Goal: Task Accomplishment & Management: Manage account settings

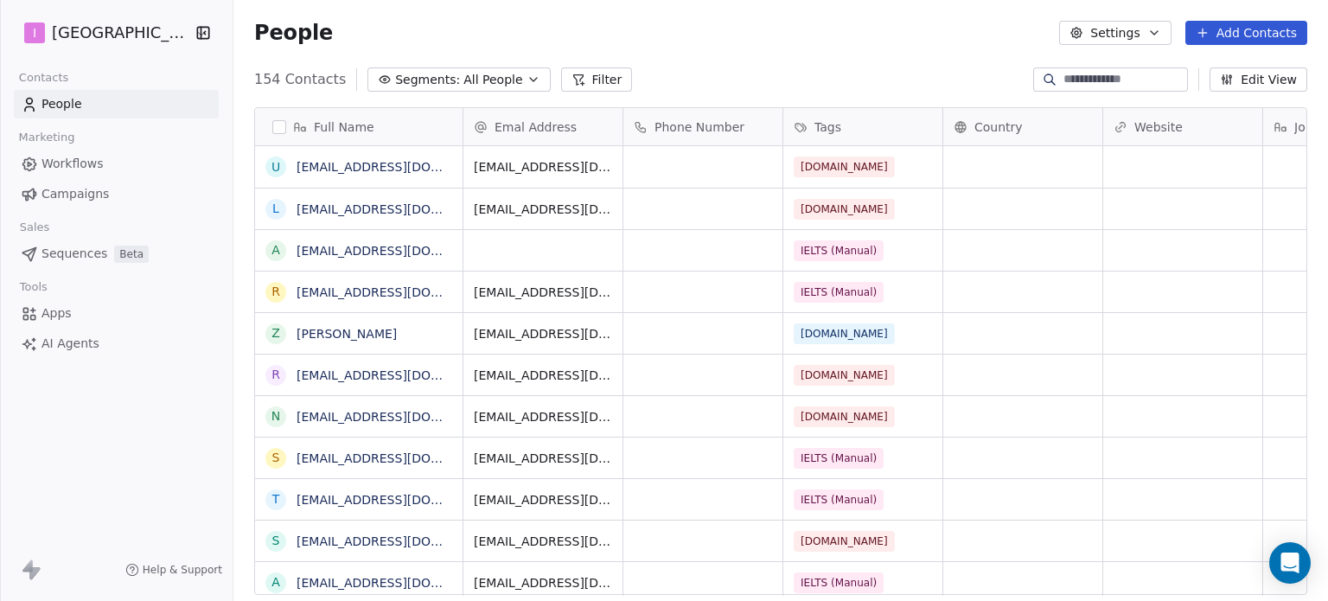
scroll to position [515, 1080]
click at [417, 254] on link "[EMAIL_ADDRESS][DOMAIN_NAME]" at bounding box center [402, 251] width 212 height 14
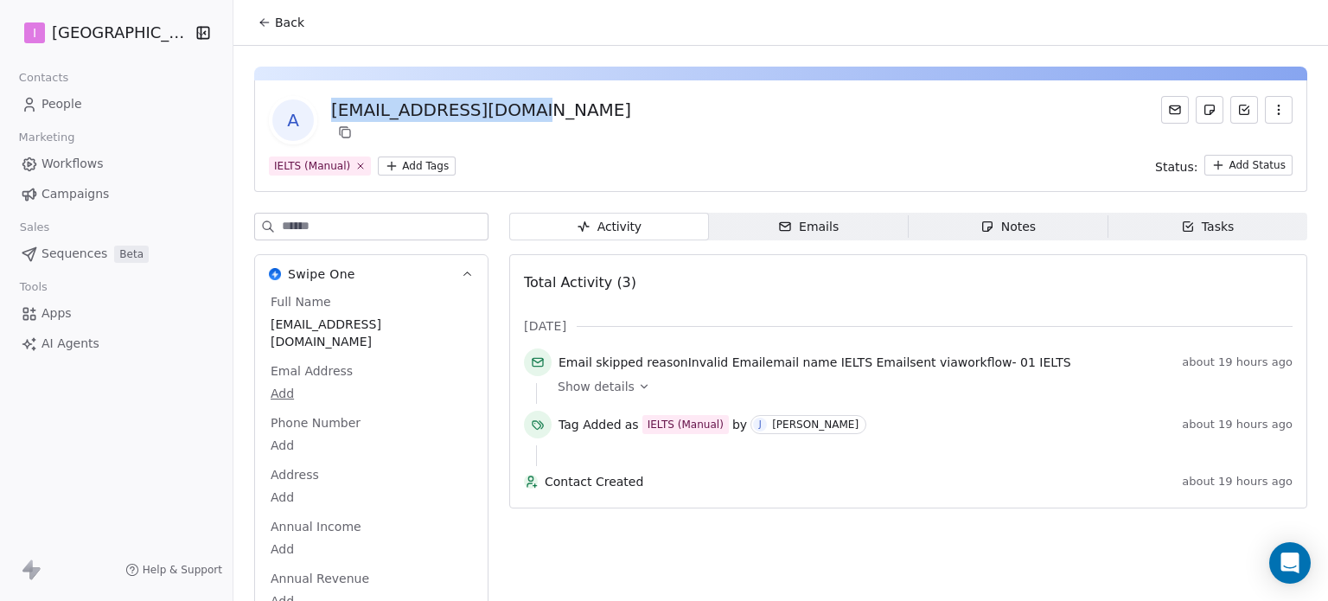
drag, startPoint x: 570, startPoint y: 119, endPoint x: 335, endPoint y: 120, distance: 235.1
click at [335, 120] on div "a amikomar836@gmail.com" at bounding box center [780, 120] width 1023 height 48
copy div "[EMAIL_ADDRESS][DOMAIN_NAME]"
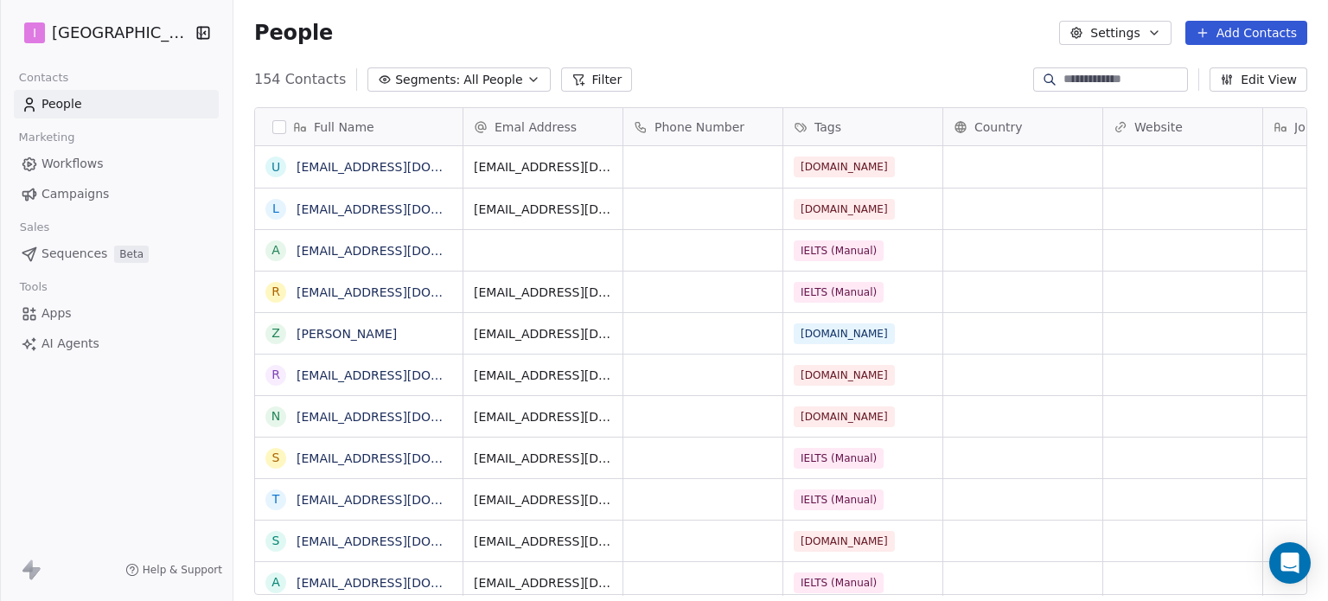
scroll to position [515, 1080]
click at [559, 248] on div "grid" at bounding box center [542, 250] width 159 height 41
click at [559, 248] on input "email" at bounding box center [544, 250] width 152 height 35
type input "**********"
click at [655, 53] on html "I IELTS University Contacts People Marketing Workflows Campaigns Sales Sequence…" at bounding box center [664, 300] width 1328 height 601
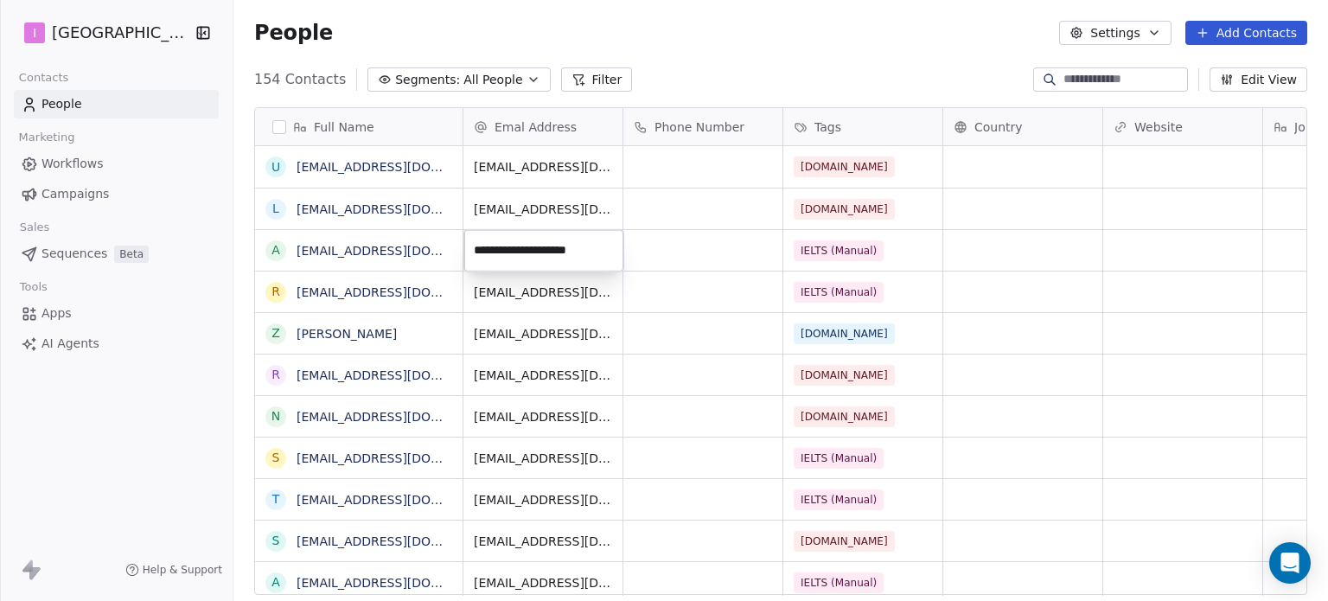
drag, startPoint x: 655, startPoint y: 53, endPoint x: 616, endPoint y: 23, distance: 48.7
click at [657, 53] on html "I IELTS University Contacts People Marketing Workflows Campaigns Sales Sequence…" at bounding box center [664, 300] width 1328 height 601
click at [107, 159] on link "Workflows" at bounding box center [116, 164] width 205 height 29
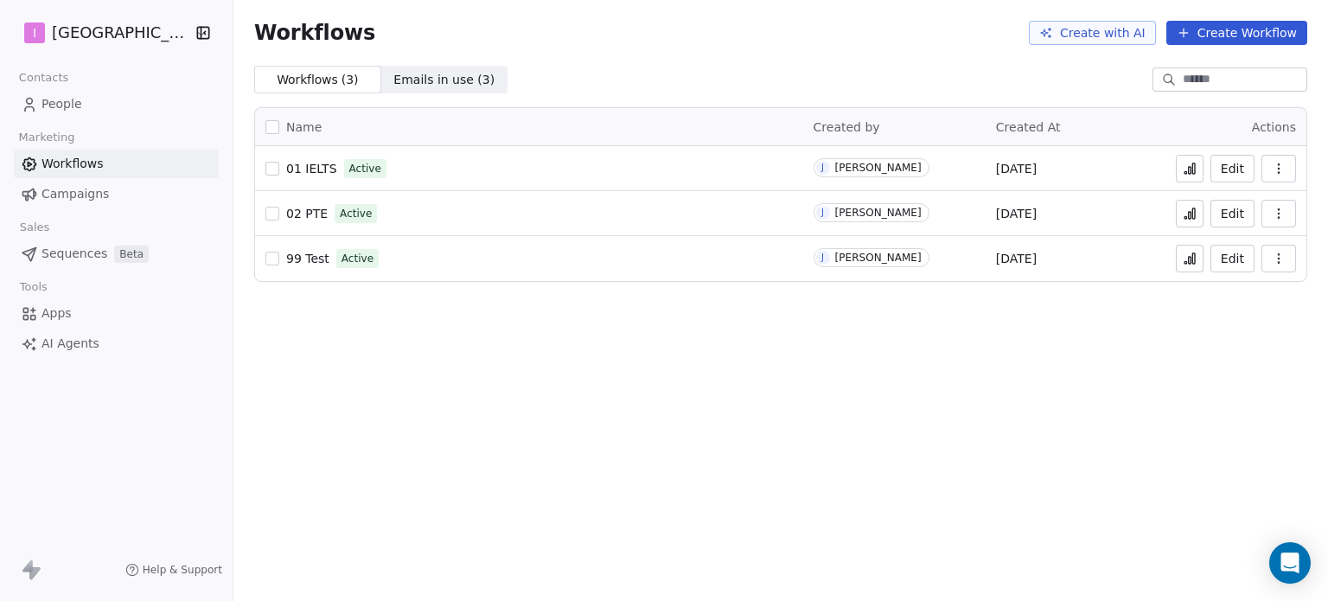
click at [107, 191] on link "Campaigns" at bounding box center [116, 194] width 205 height 29
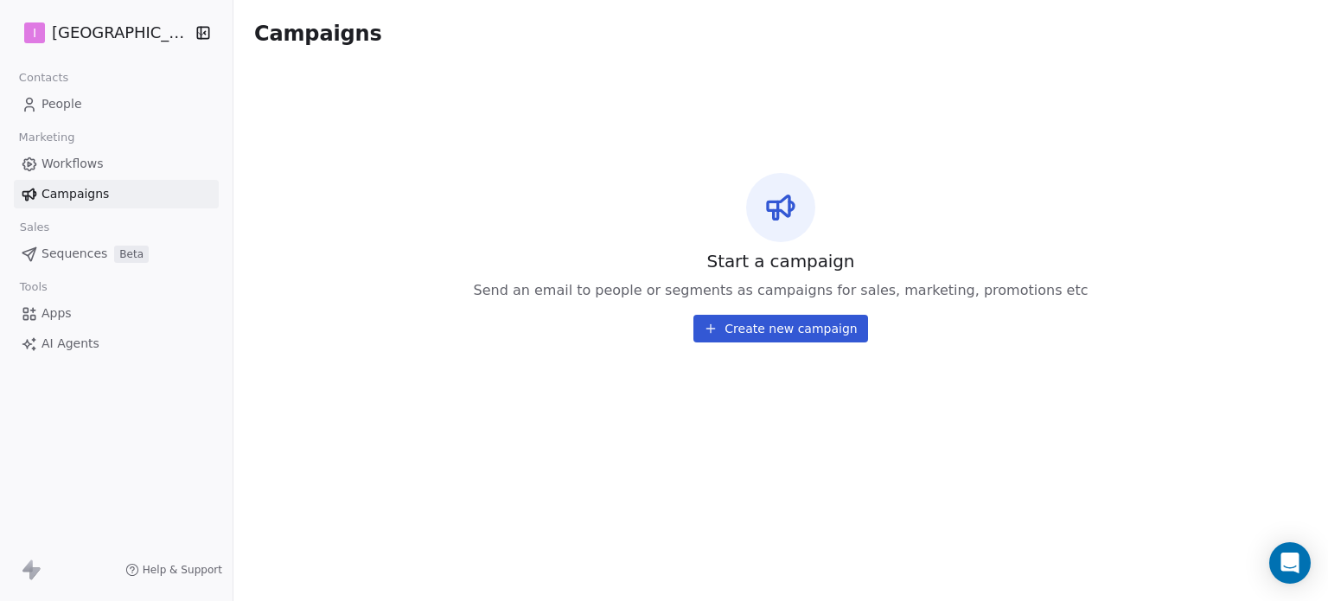
click at [104, 161] on link "Workflows" at bounding box center [116, 164] width 205 height 29
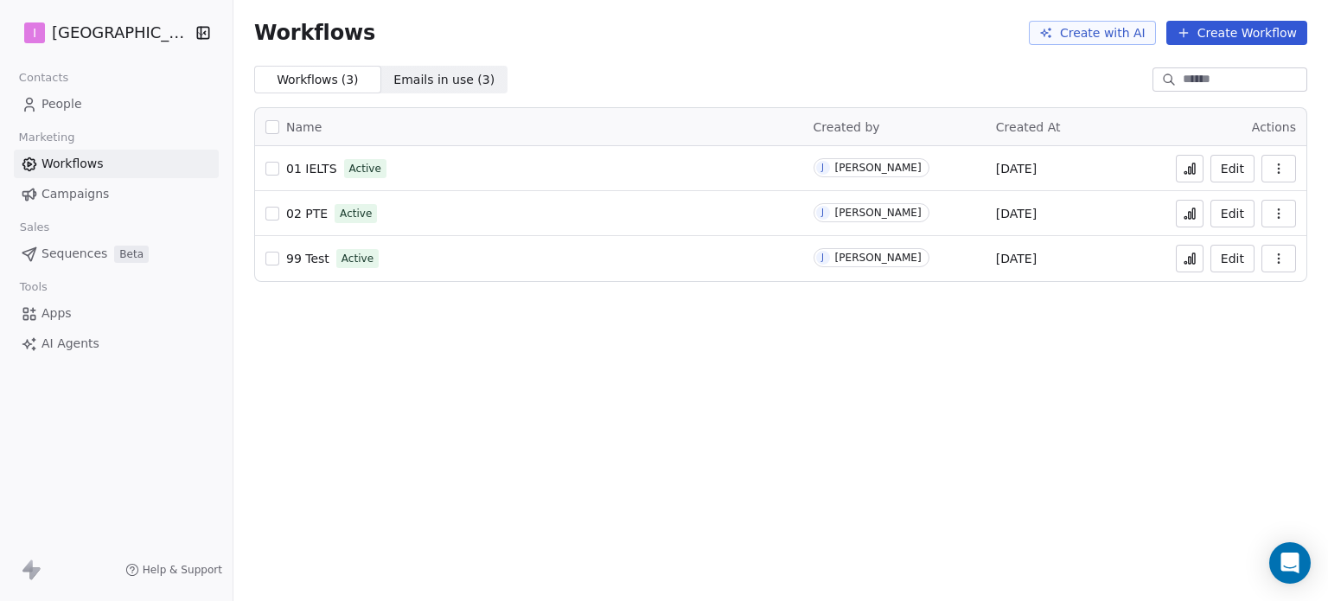
click at [314, 172] on span "01 IELTS" at bounding box center [311, 169] width 51 height 14
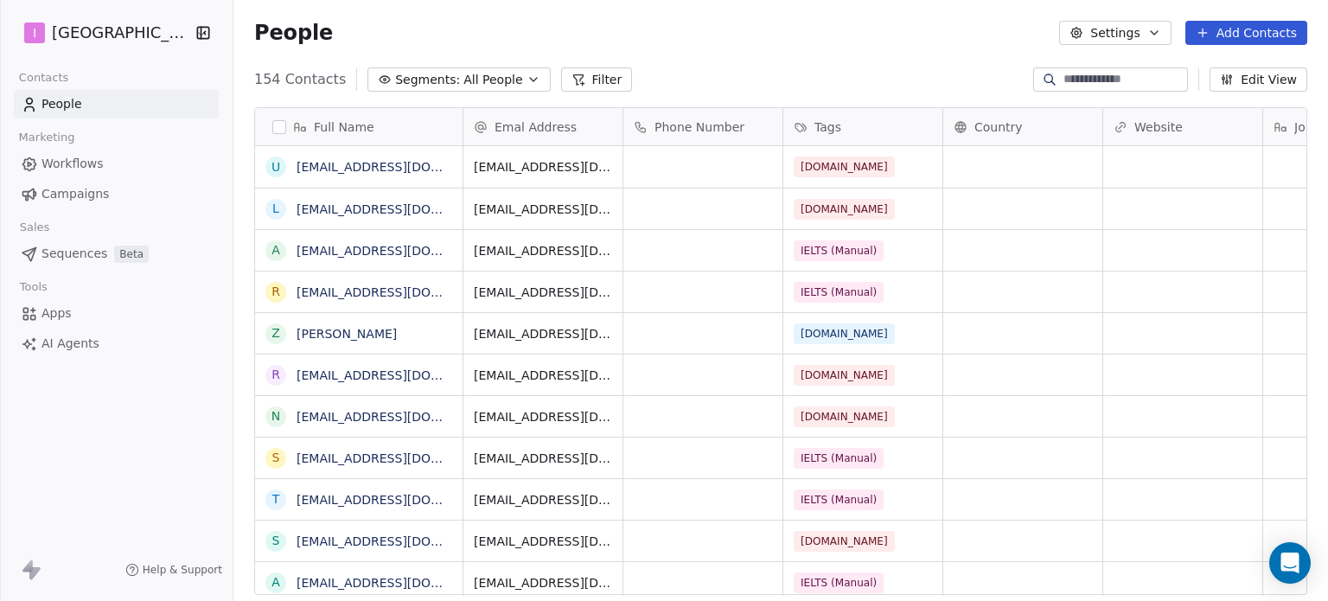
scroll to position [515, 1080]
click at [1222, 29] on button "Add Contacts" at bounding box center [1246, 33] width 122 height 24
click at [1242, 72] on span "Create new contact" at bounding box center [1254, 70] width 118 height 18
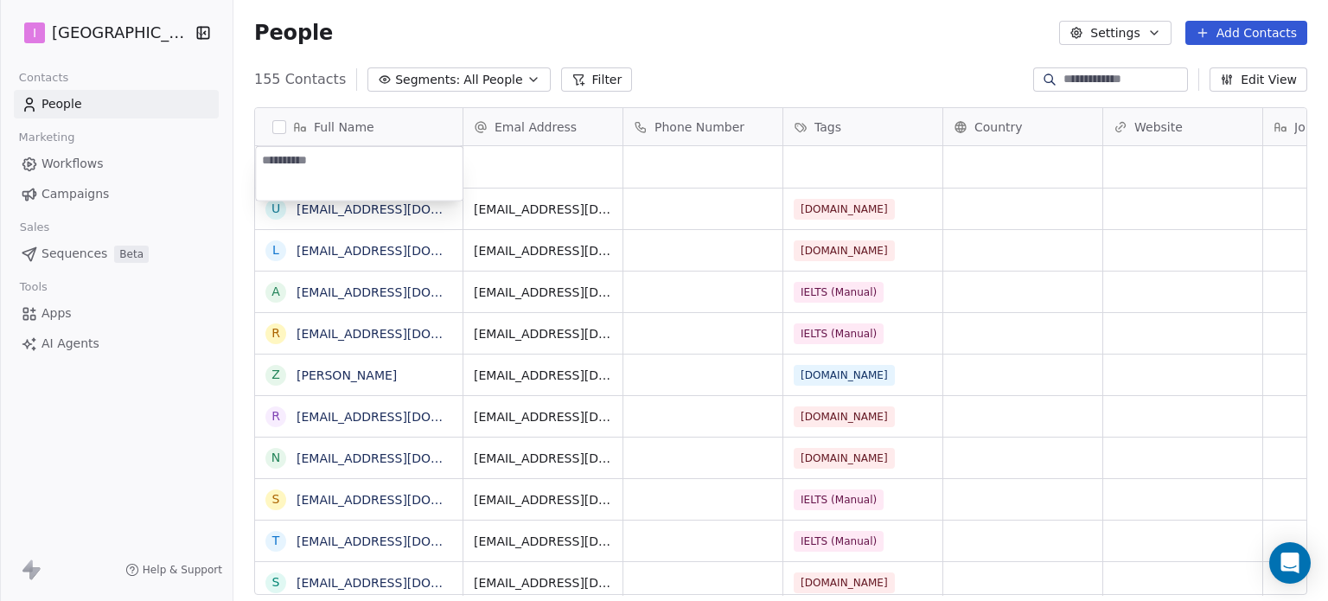
type textarea "**********"
click at [511, 165] on html "I IELTS University Contacts People Marketing Workflows Campaigns Sales Sequence…" at bounding box center [664, 300] width 1328 height 601
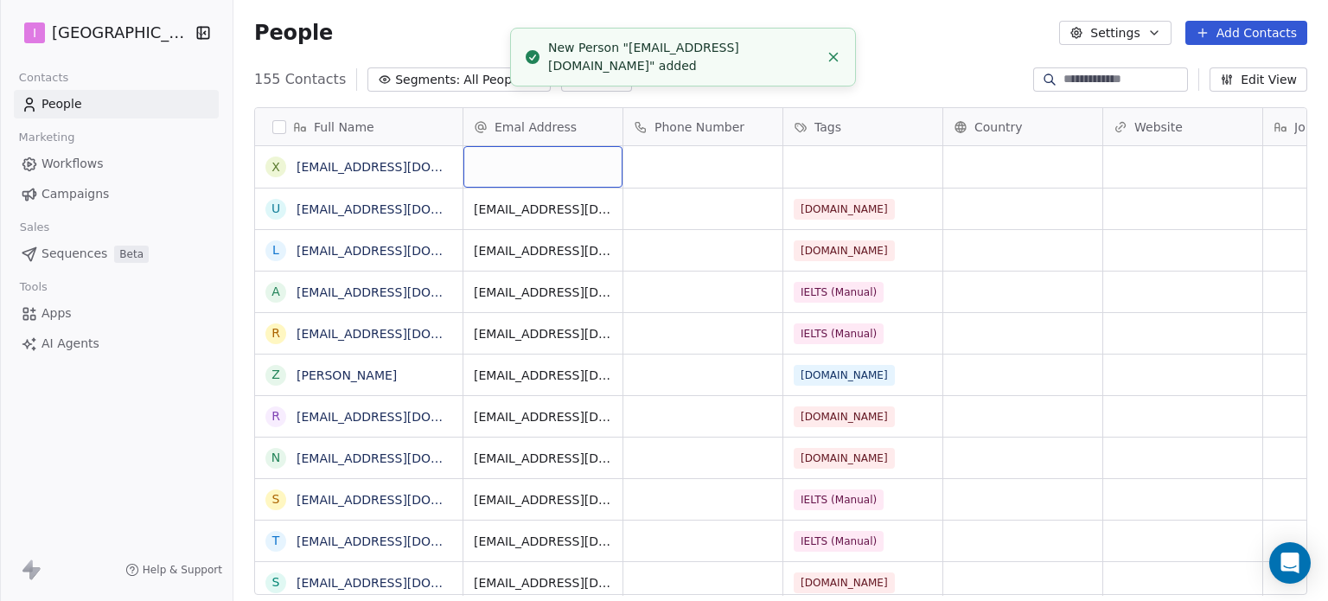
click at [511, 165] on div "grid" at bounding box center [542, 166] width 159 height 41
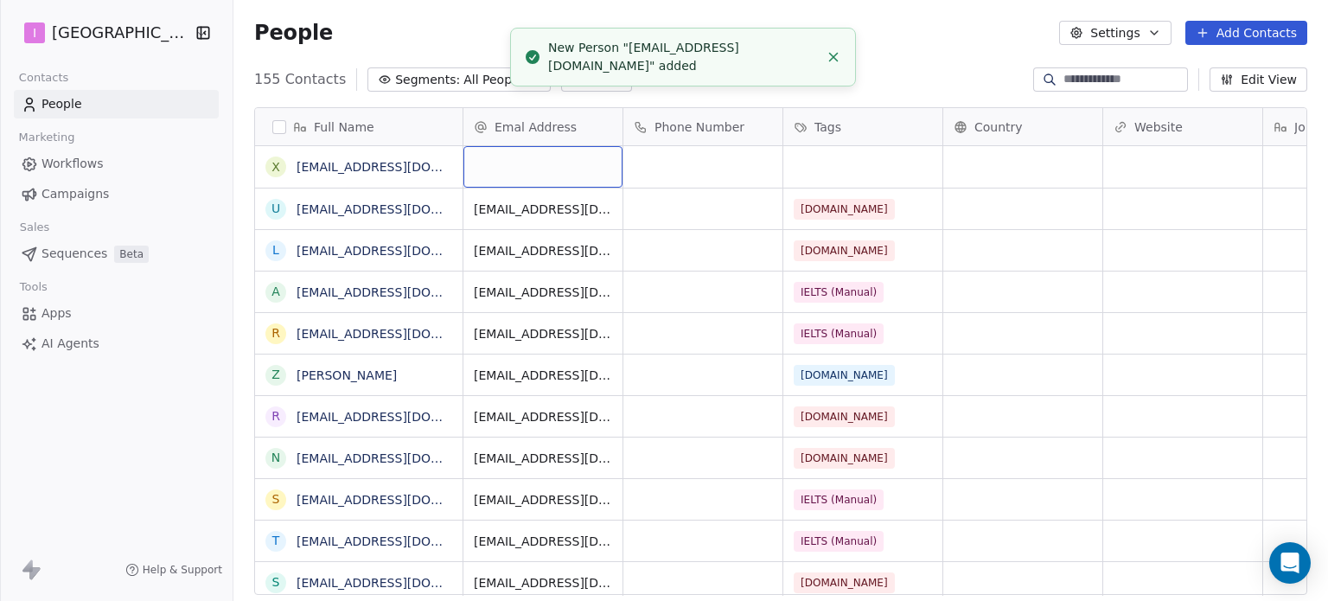
click at [511, 164] on div "grid" at bounding box center [542, 166] width 159 height 41
click at [526, 161] on div "grid" at bounding box center [542, 166] width 159 height 41
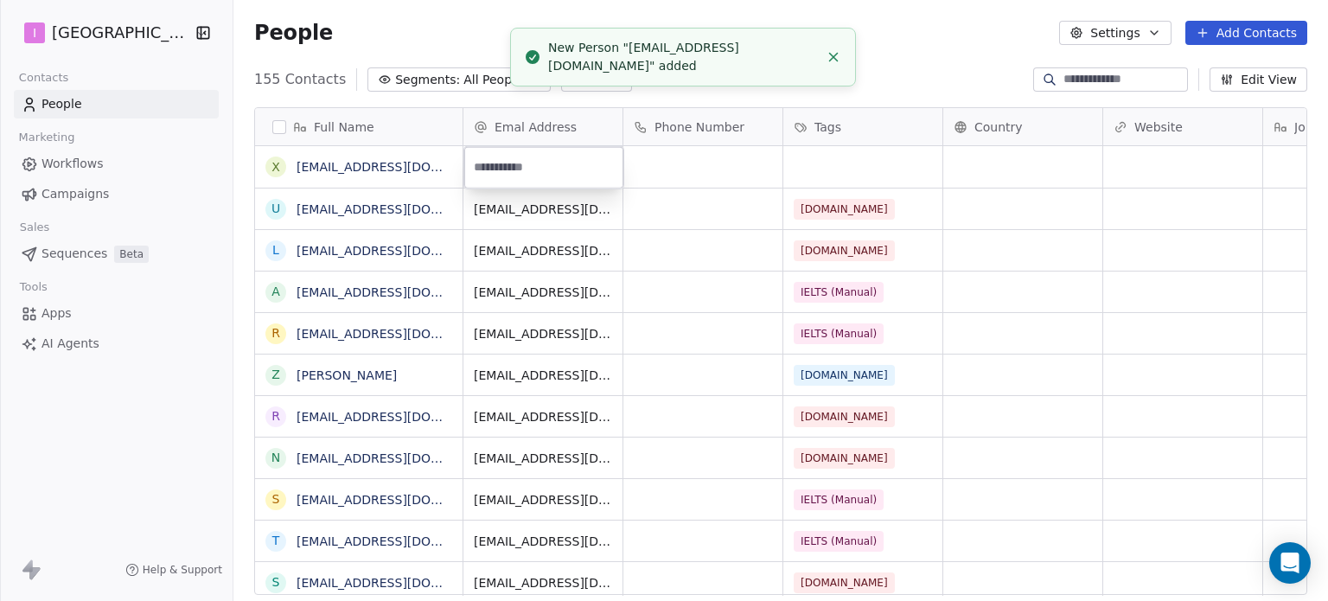
click at [526, 161] on input "email" at bounding box center [544, 167] width 152 height 35
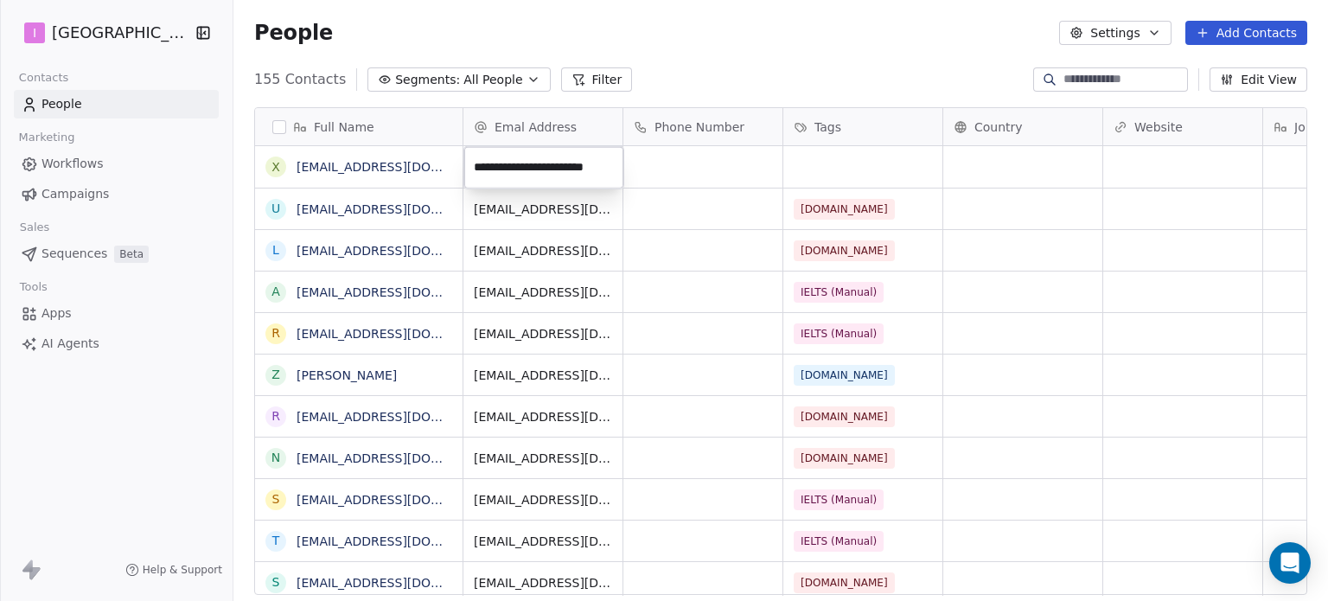
scroll to position [0, 21]
type input "**********"
click at [844, 164] on html "I IELTS University Contacts People Marketing Workflows Campaigns Sales Sequence…" at bounding box center [664, 300] width 1328 height 601
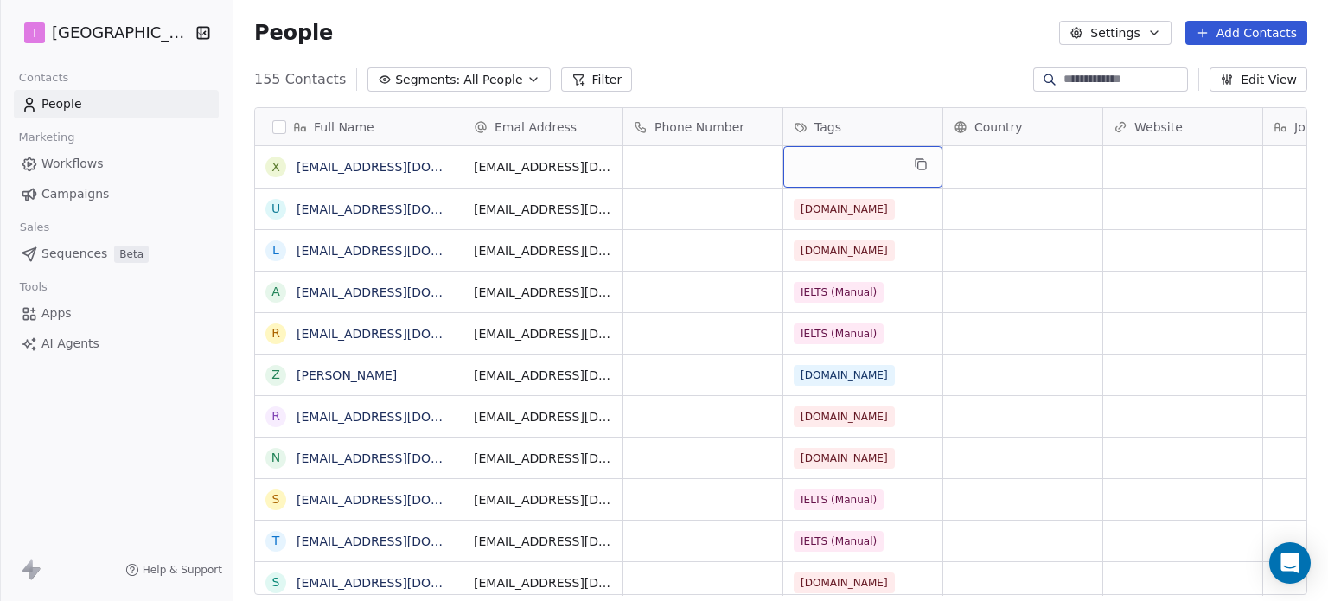
click at [844, 164] on div "grid" at bounding box center [862, 166] width 159 height 41
click at [844, 165] on div "grid" at bounding box center [862, 166] width 159 height 41
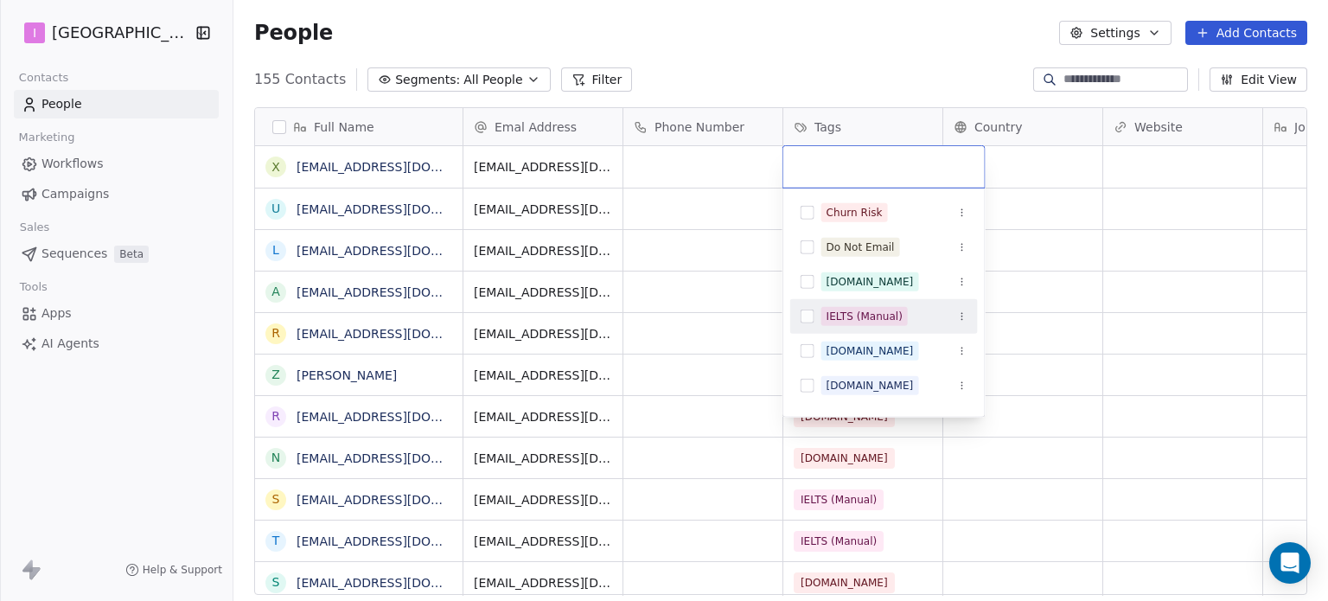
click at [868, 320] on div "IELTS (Manual)" at bounding box center [864, 317] width 76 height 16
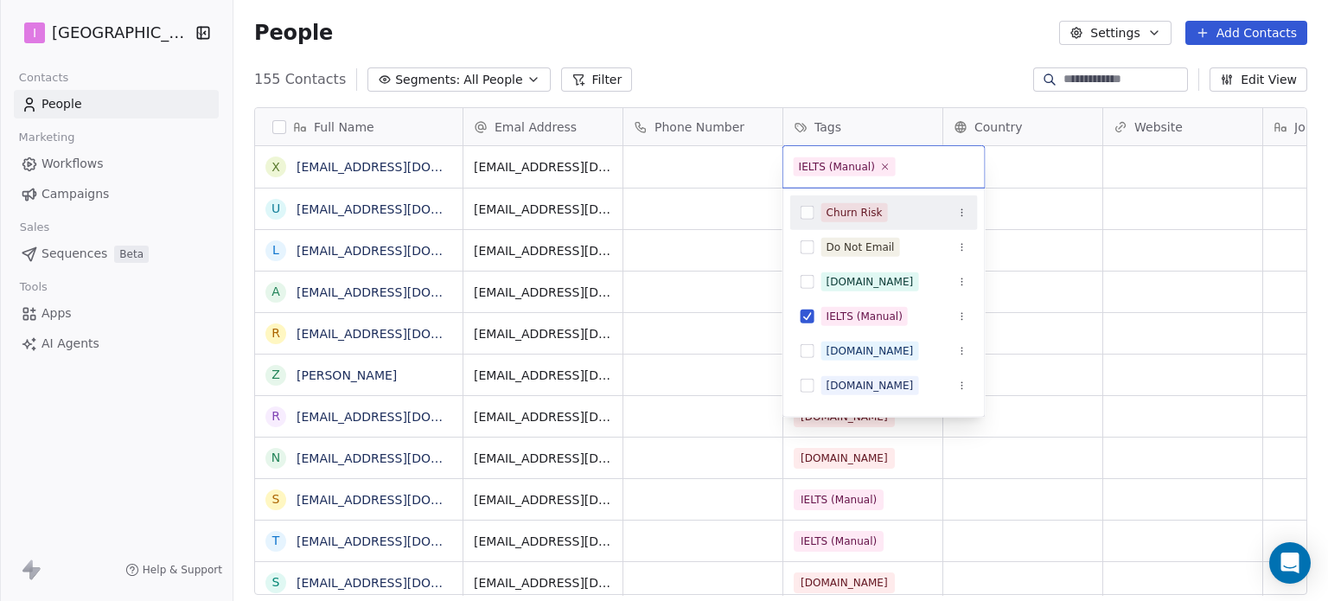
click at [871, 47] on html "I IELTS University Contacts People Marketing Workflows Campaigns Sales Sequence…" at bounding box center [664, 300] width 1328 height 601
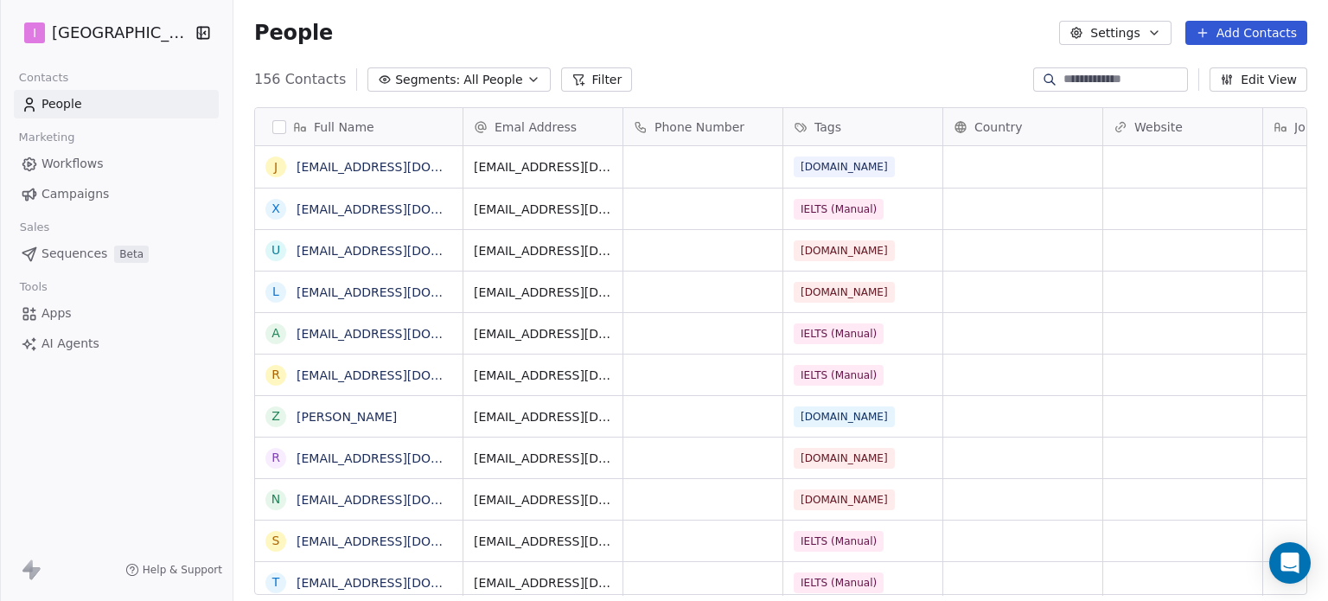
scroll to position [515, 1080]
click at [867, 121] on div "Tags" at bounding box center [860, 126] width 135 height 17
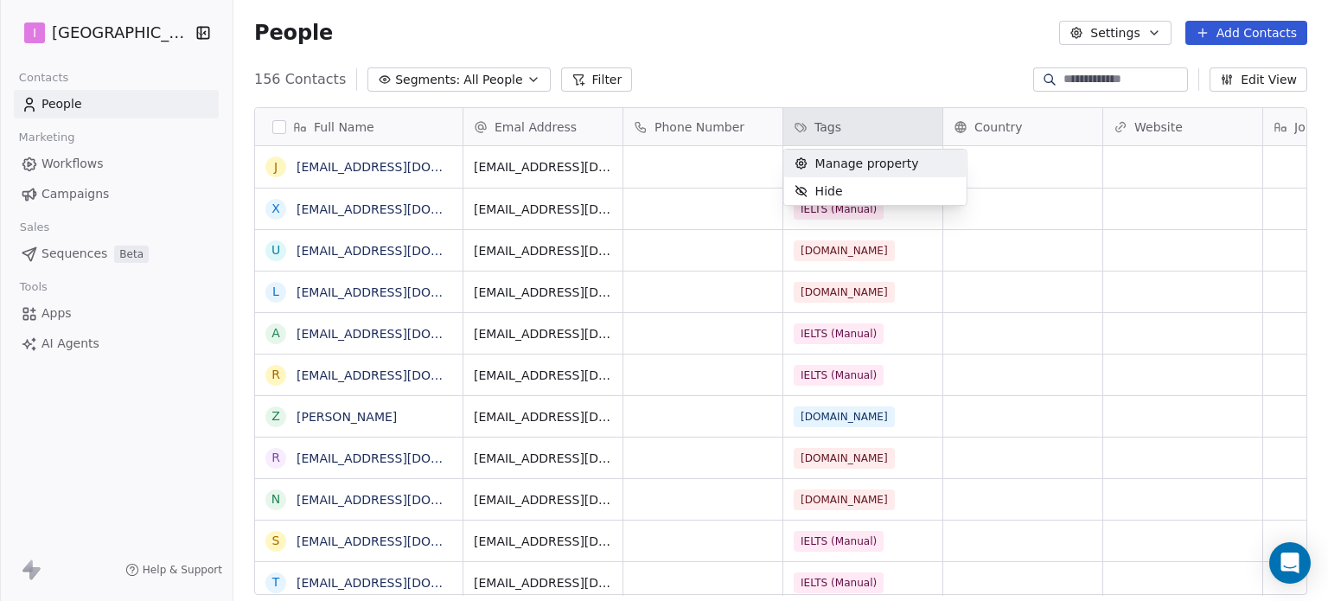
click at [889, 58] on html "I IELTS University Contacts People Marketing Workflows Campaigns Sales Sequence…" at bounding box center [664, 300] width 1328 height 601
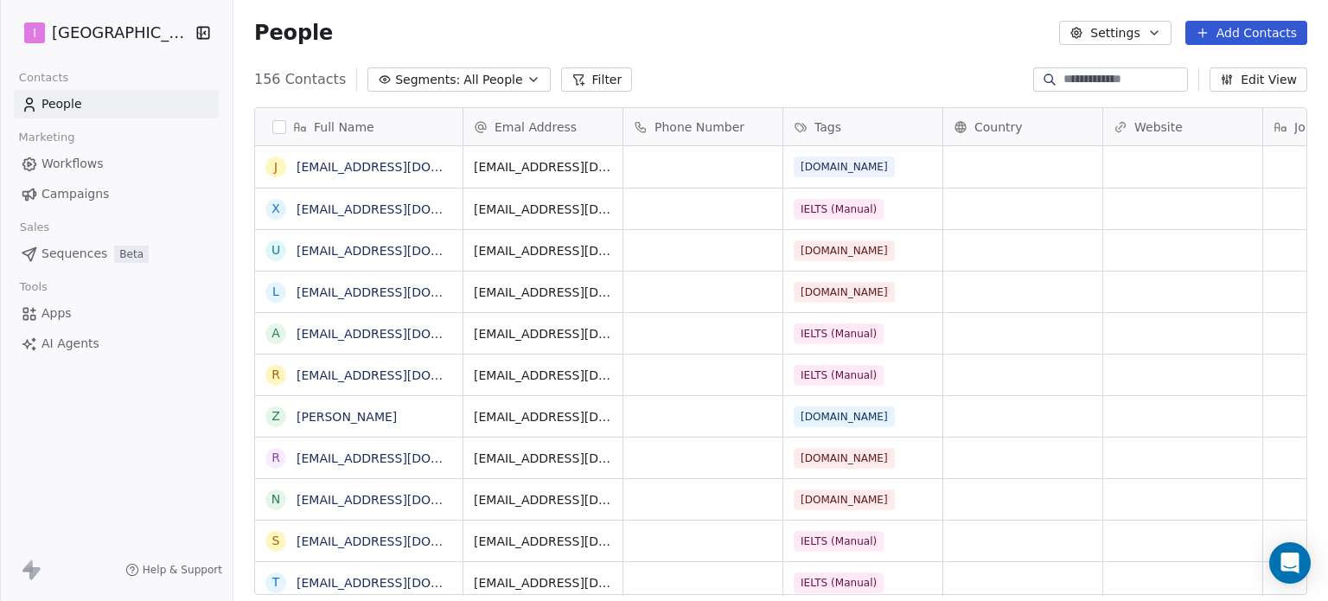
click at [572, 80] on button "Filter" at bounding box center [597, 79] width 72 height 24
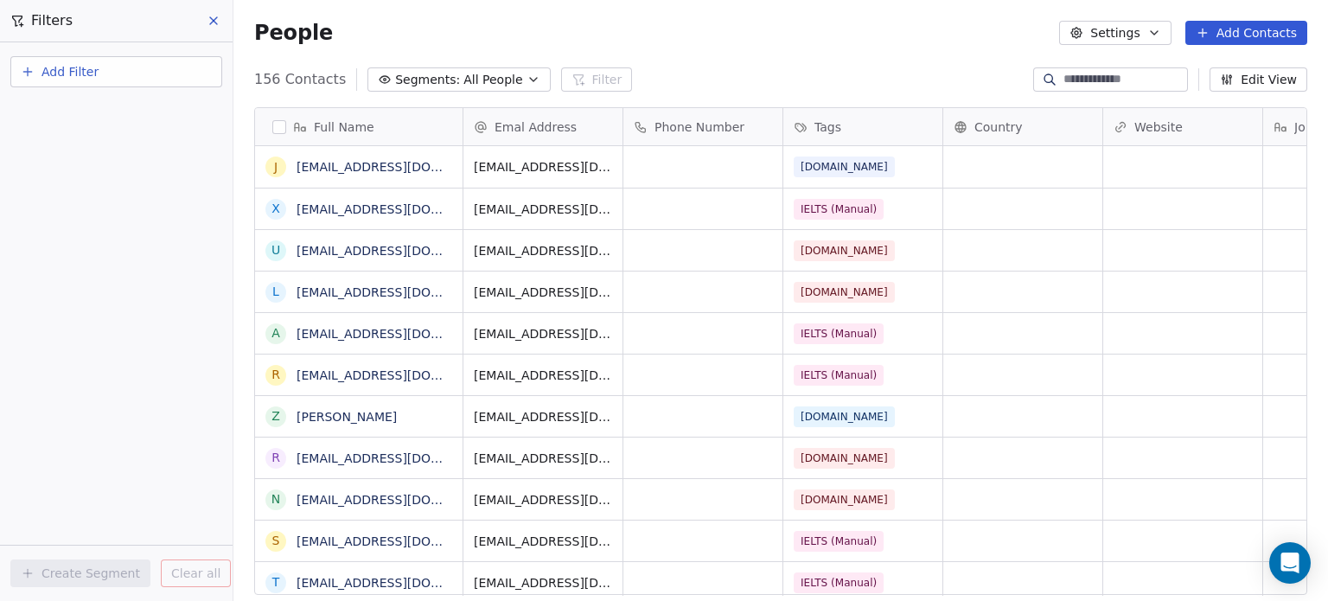
click at [175, 71] on button "Add Filter" at bounding box center [116, 71] width 212 height 31
click at [121, 121] on div "Contact properties" at bounding box center [116, 113] width 196 height 28
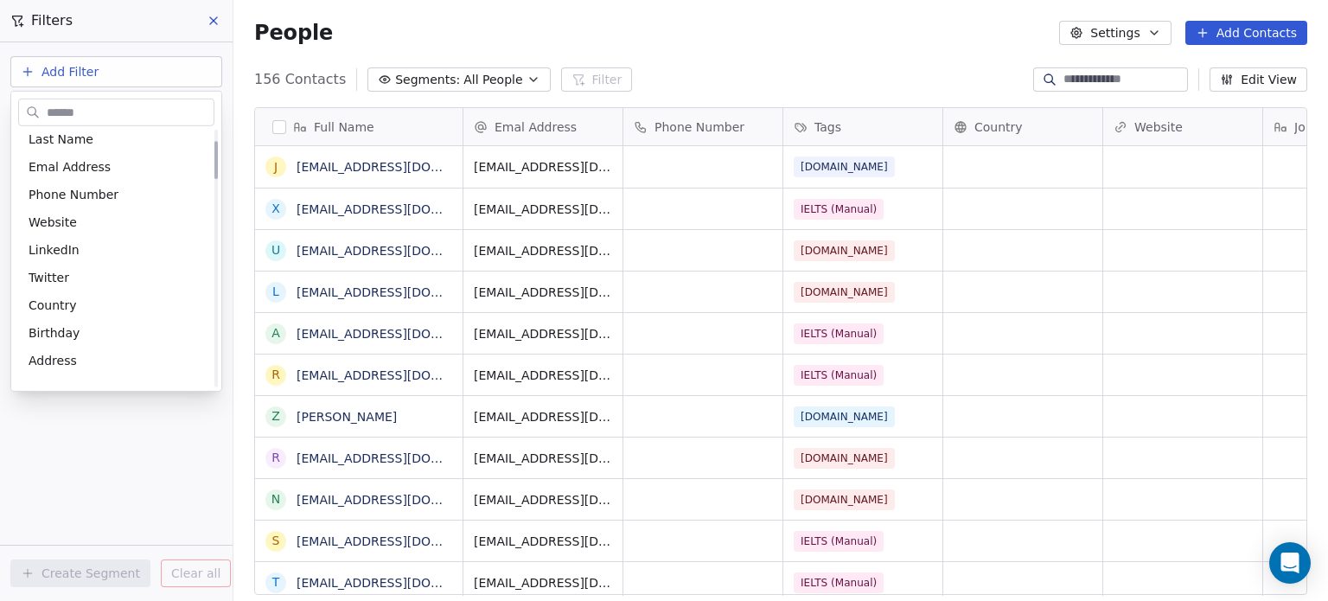
scroll to position [0, 0]
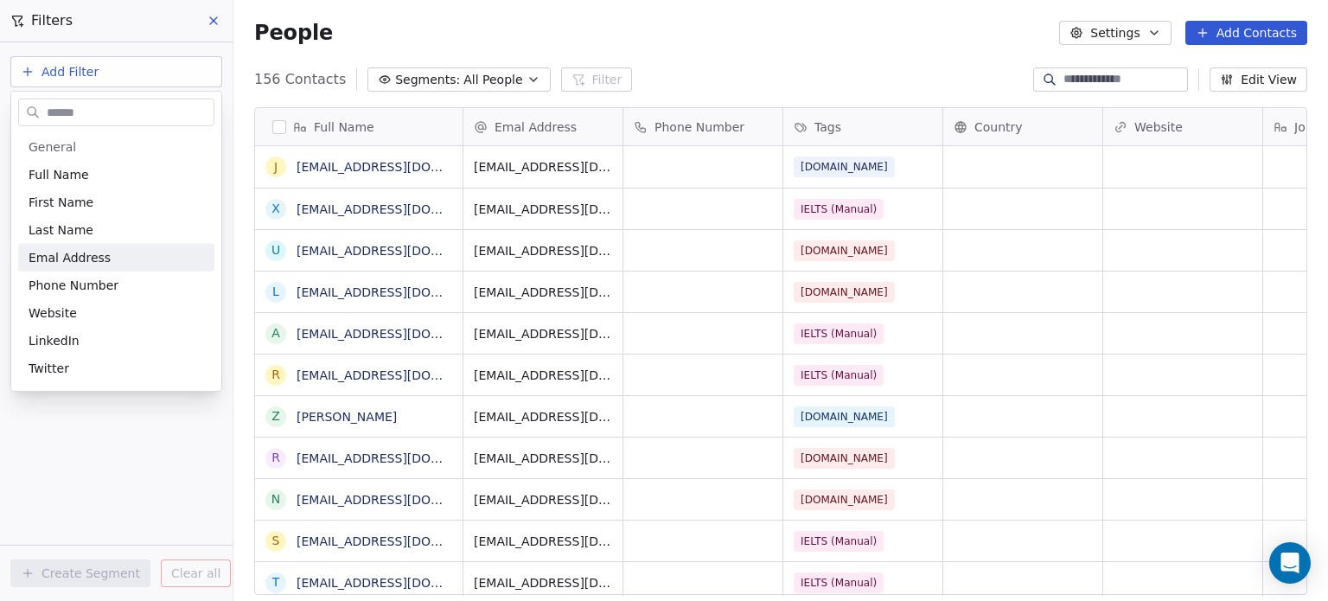
click at [867, 48] on html "I IELTS University Contacts People Marketing Workflows Campaigns Sales Sequence…" at bounding box center [664, 300] width 1328 height 601
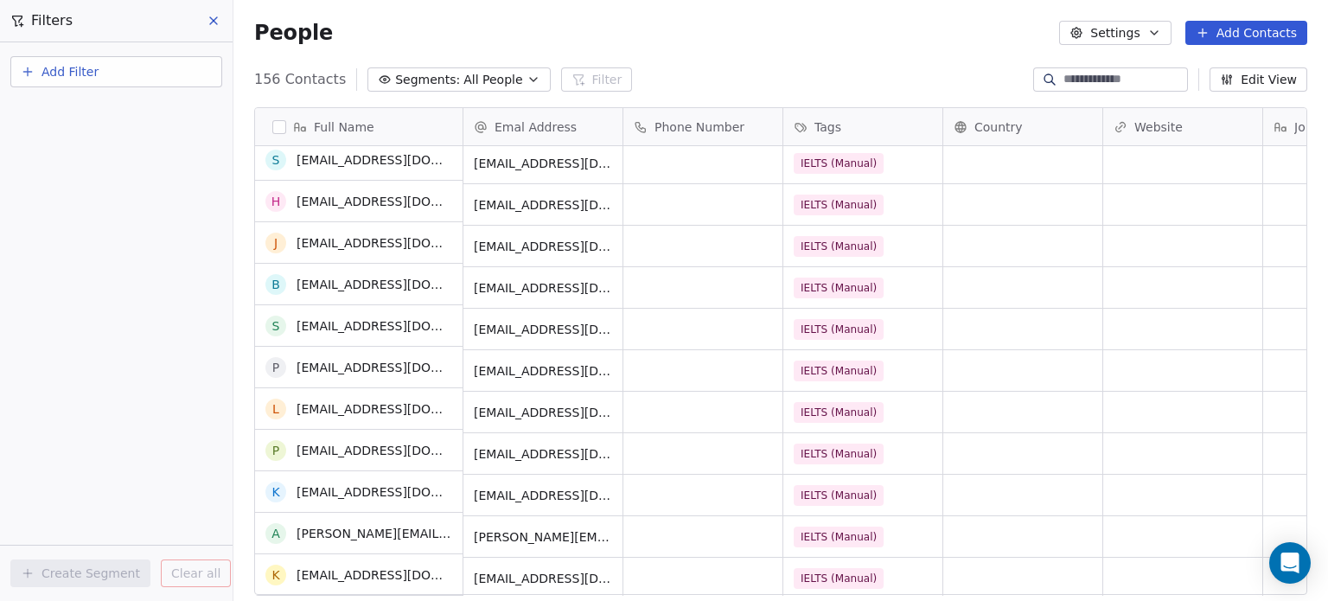
scroll to position [6023, 0]
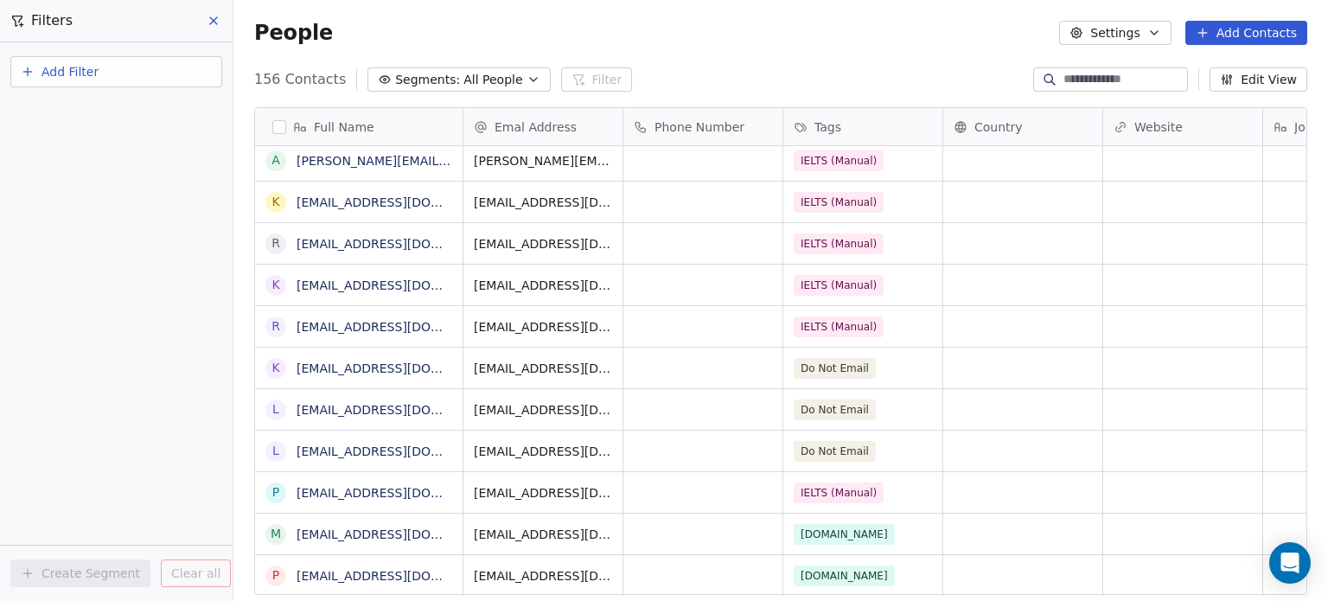
click at [766, 48] on div "People Settings Add Contacts" at bounding box center [780, 33] width 1094 height 66
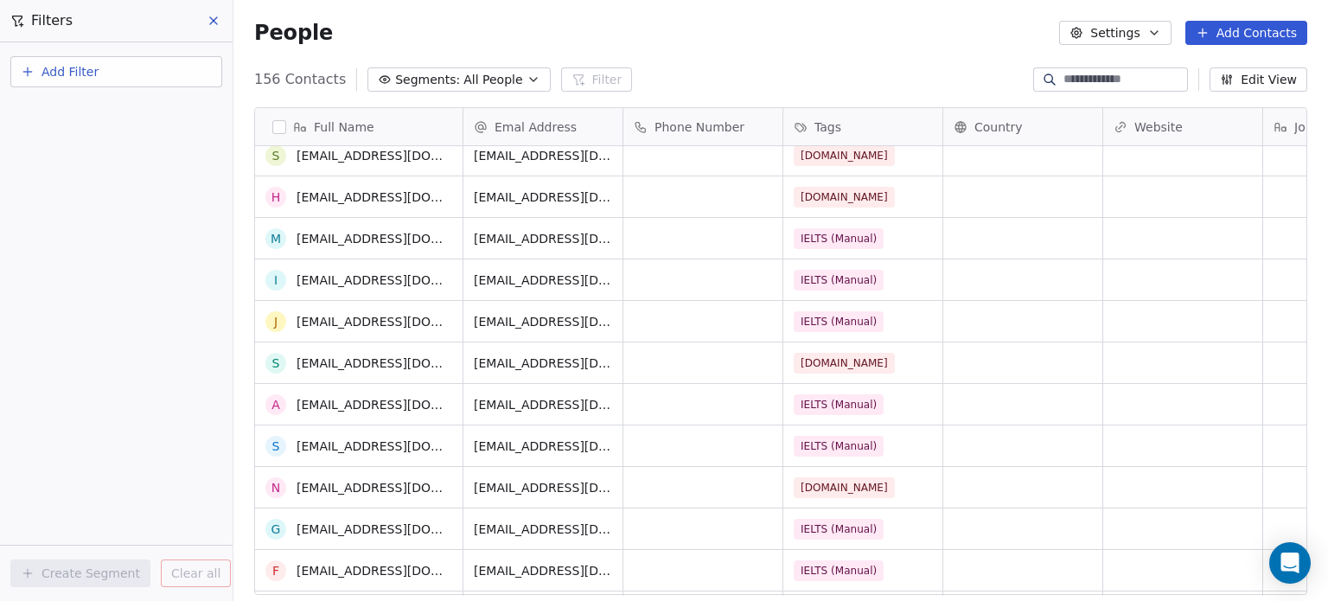
scroll to position [605, 0]
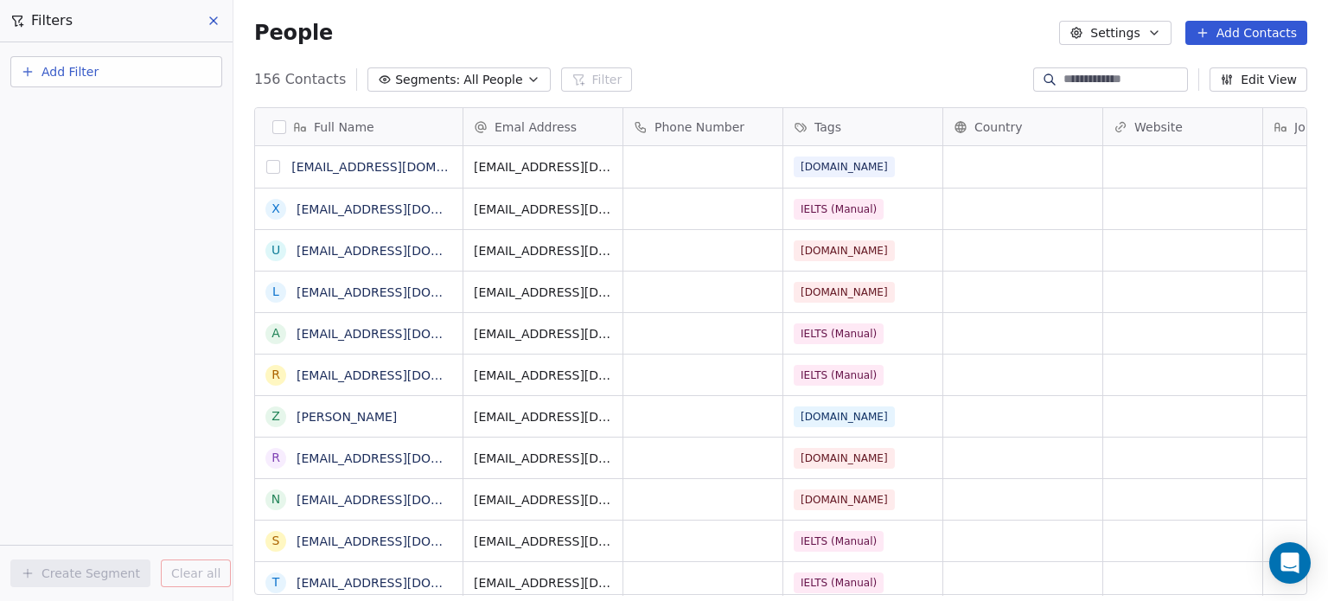
click at [272, 169] on button "grid" at bounding box center [273, 167] width 14 height 14
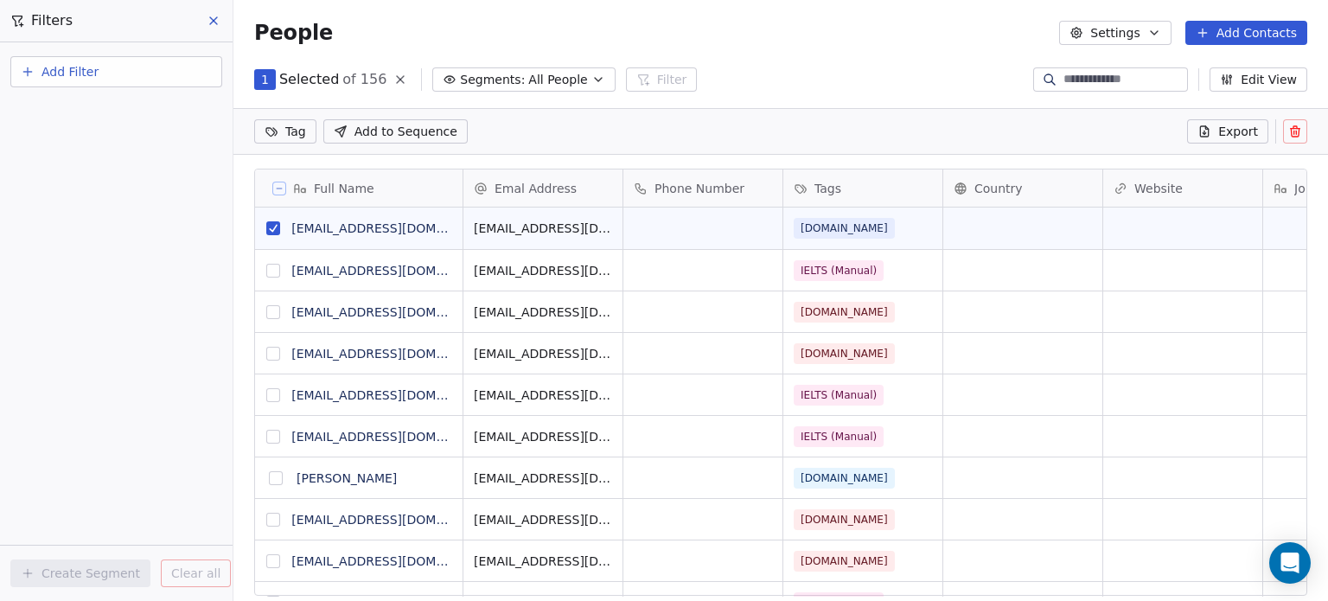
click at [1296, 127] on icon at bounding box center [1294, 127] width 3 height 3
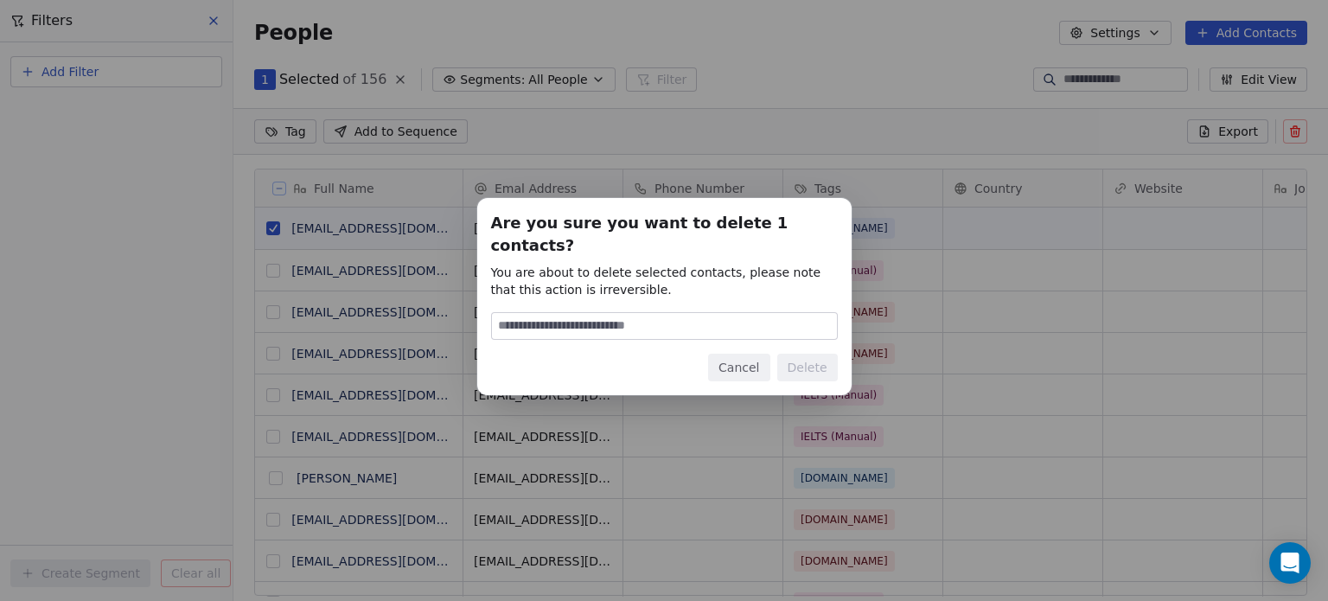
type input "*"
type input "******"
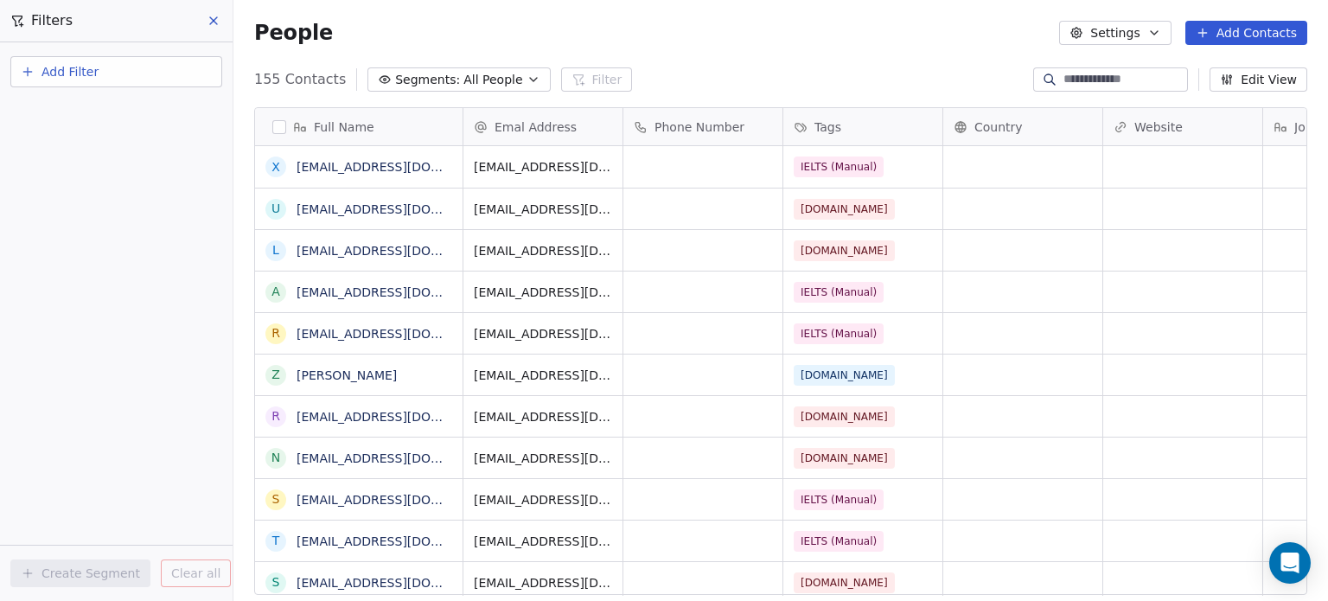
click at [212, 22] on icon at bounding box center [213, 20] width 7 height 7
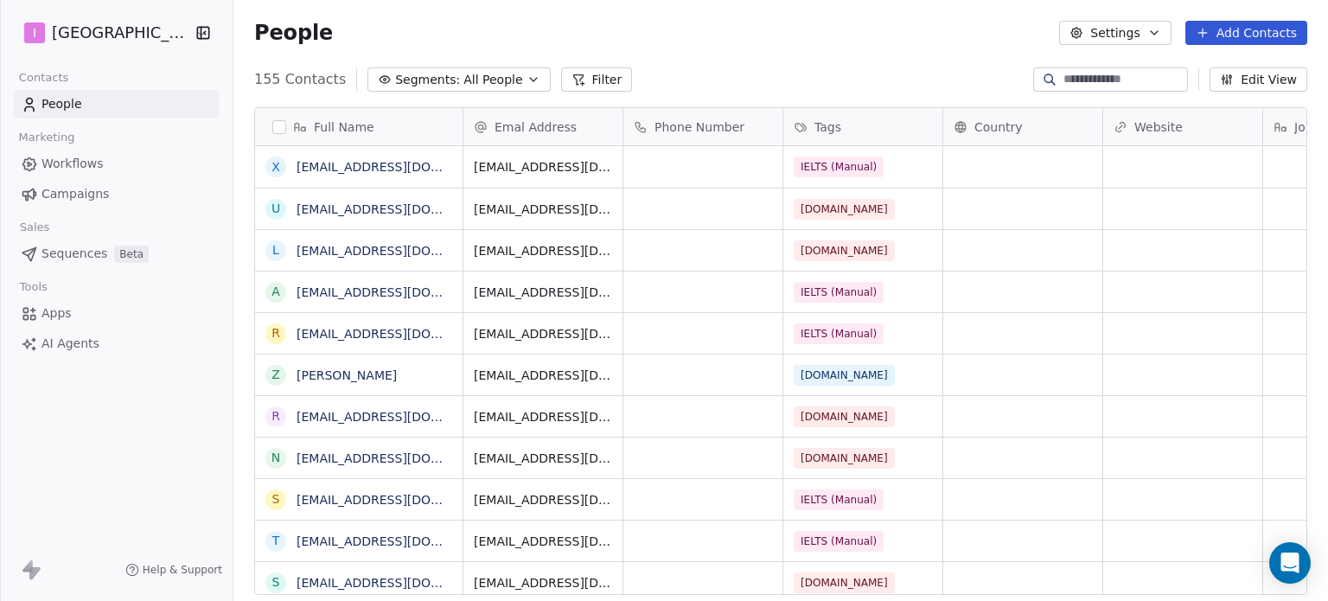
click at [83, 319] on link "Apps" at bounding box center [116, 313] width 205 height 29
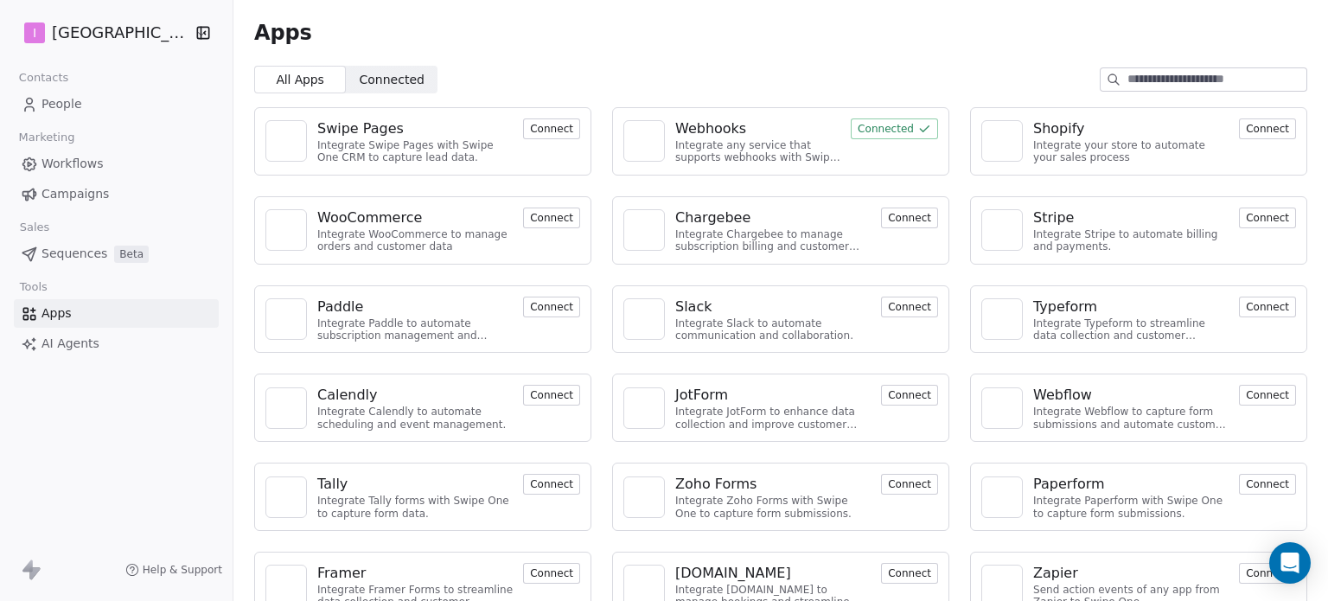
click at [740, 132] on div "Webhooks" at bounding box center [757, 128] width 165 height 21
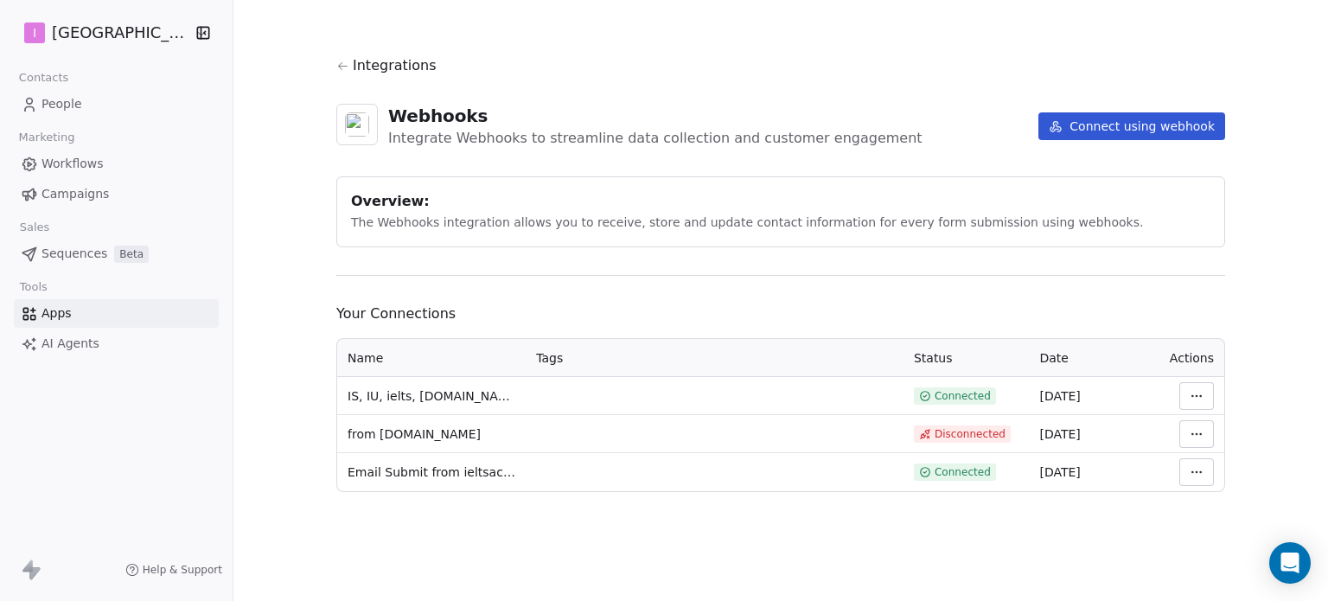
click at [707, 380] on td at bounding box center [715, 396] width 378 height 38
click at [429, 397] on span "IS, IU, ielts, is.net" at bounding box center [431, 395] width 168 height 17
click at [1184, 391] on html "I IELTS University Contacts People Marketing Workflows Campaigns Sales Sequence…" at bounding box center [664, 300] width 1328 height 601
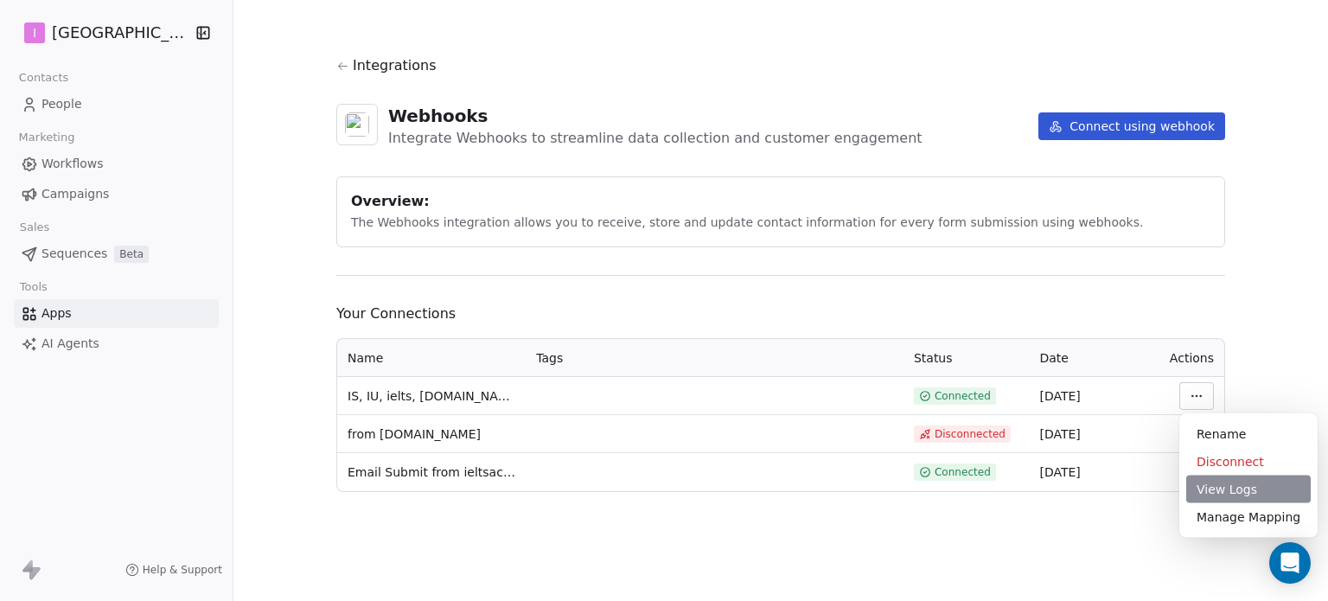
click at [1239, 497] on div "View Logs" at bounding box center [1248, 489] width 124 height 28
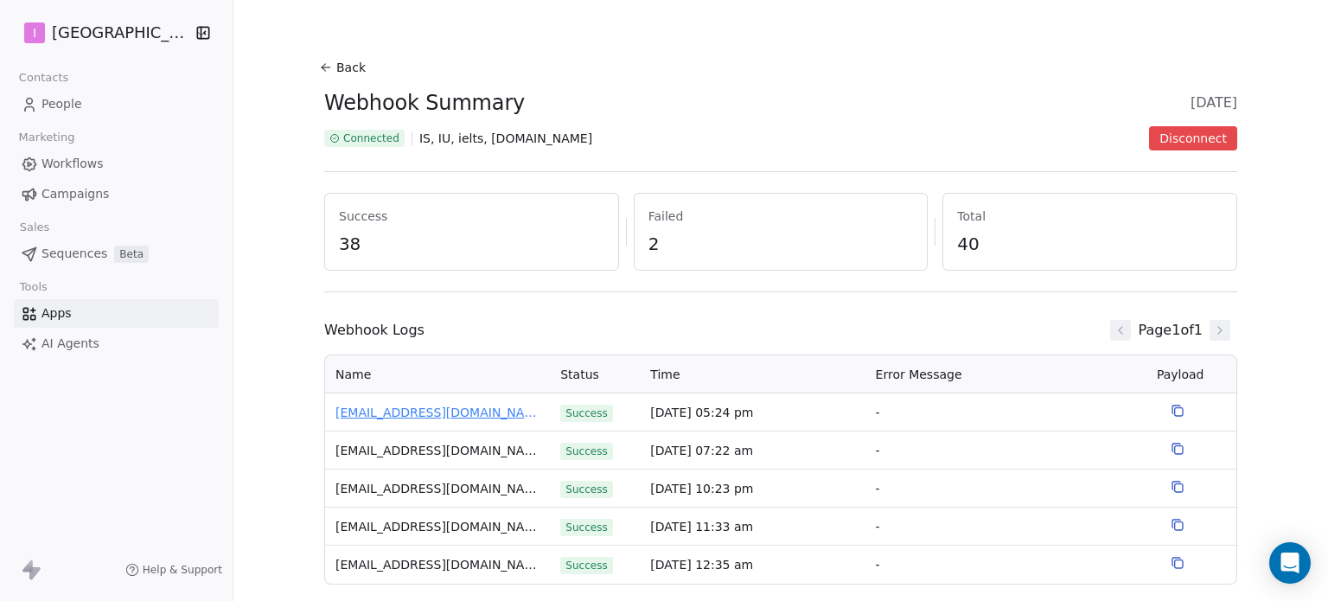
click at [473, 411] on span "jonathankoh+sdfdsfoee@gmail.com" at bounding box center [437, 413] width 204 height 18
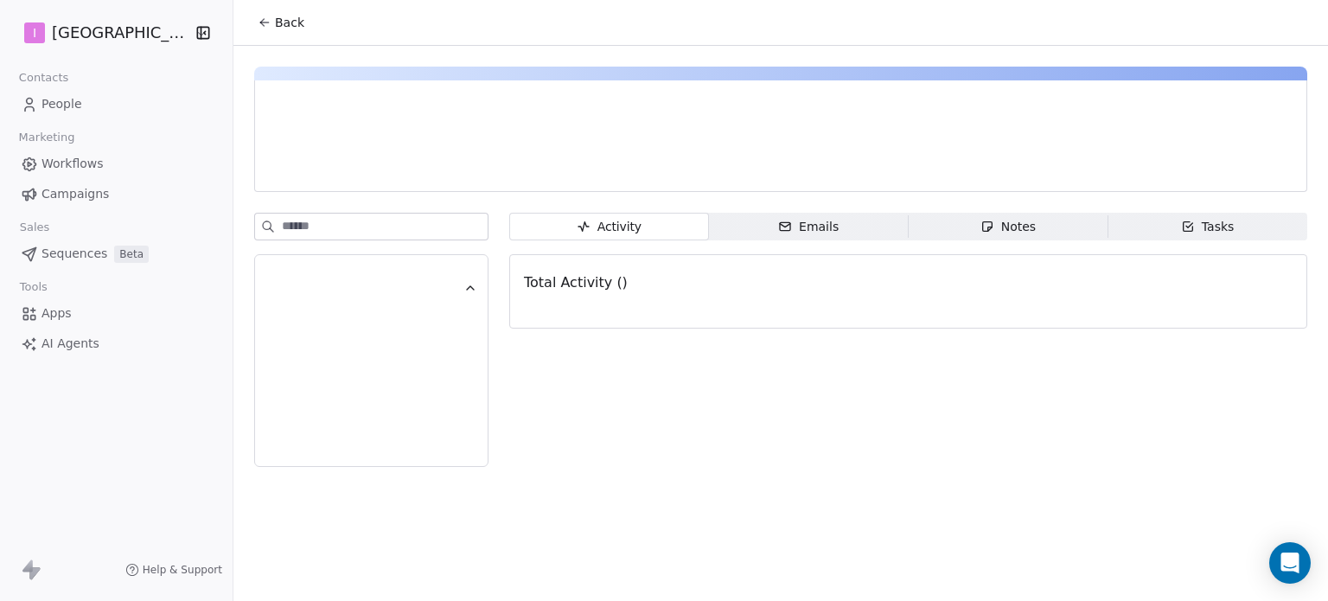
click at [831, 229] on div "Emails" at bounding box center [808, 227] width 61 height 18
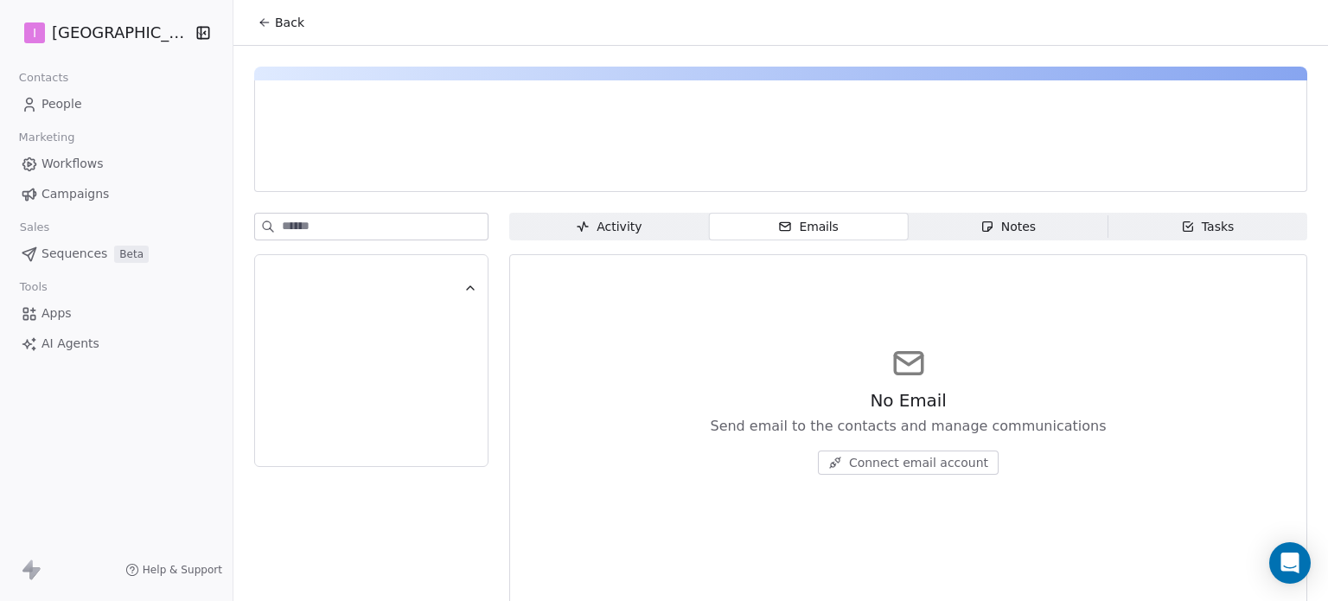
click at [995, 224] on div "Notes" at bounding box center [1007, 227] width 55 height 18
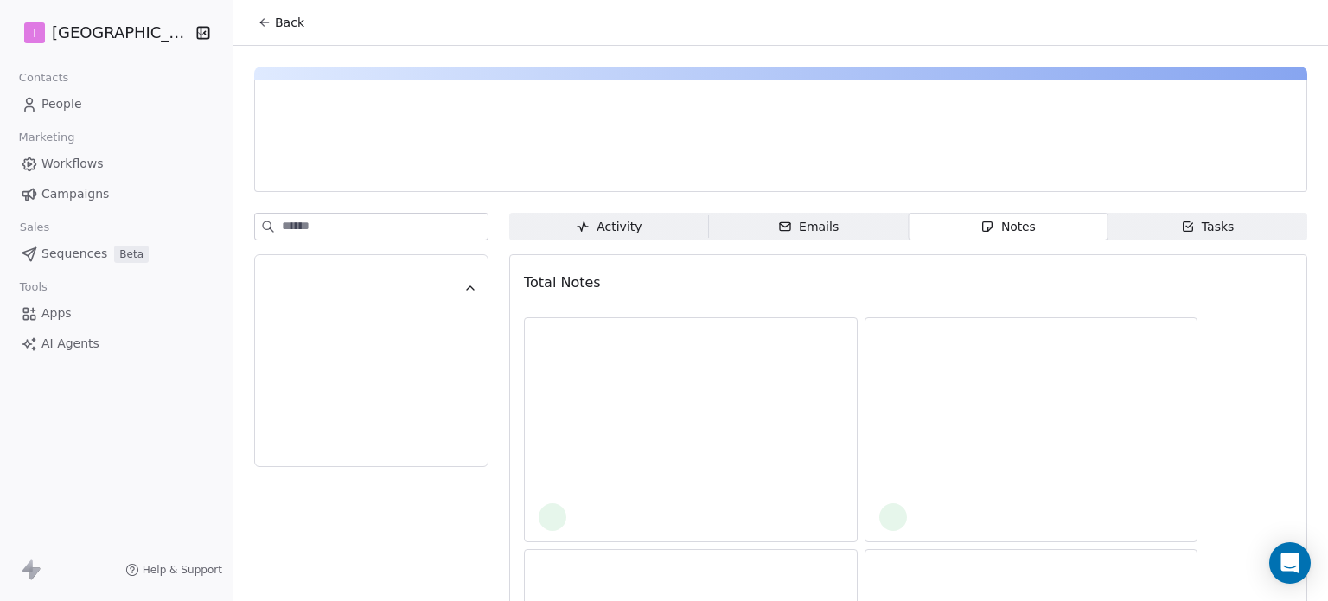
click at [1162, 235] on span "Tasks Tasks" at bounding box center [1207, 227] width 200 height 28
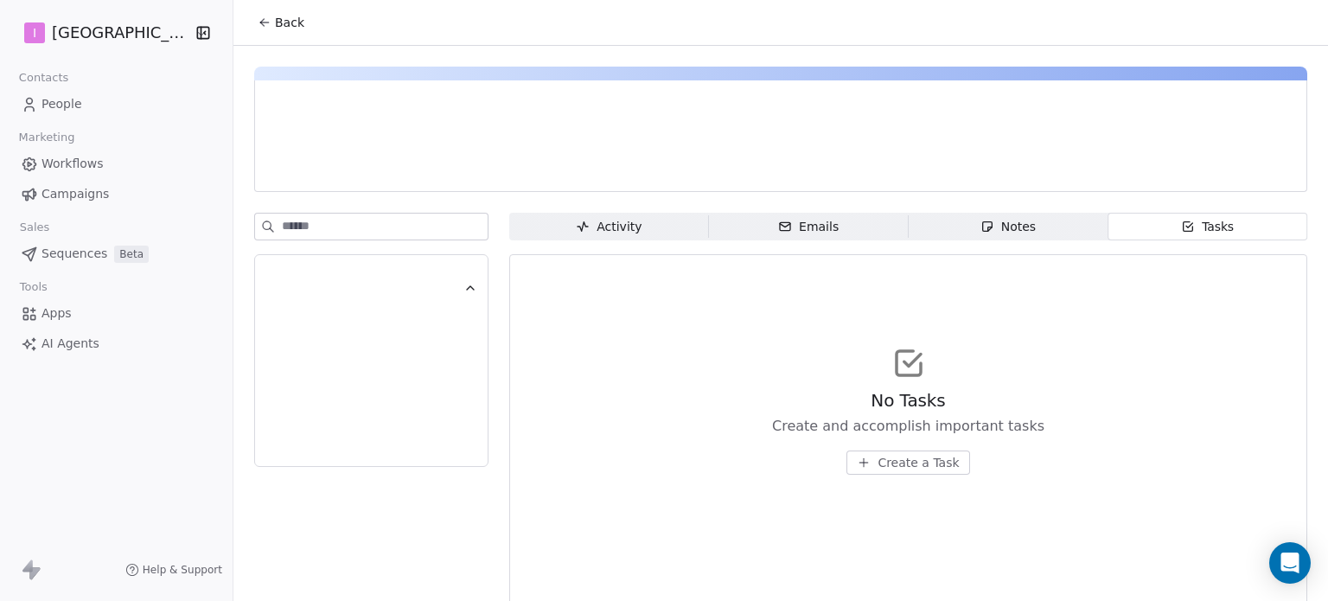
click at [641, 231] on span "Activity Activity" at bounding box center [609, 227] width 200 height 28
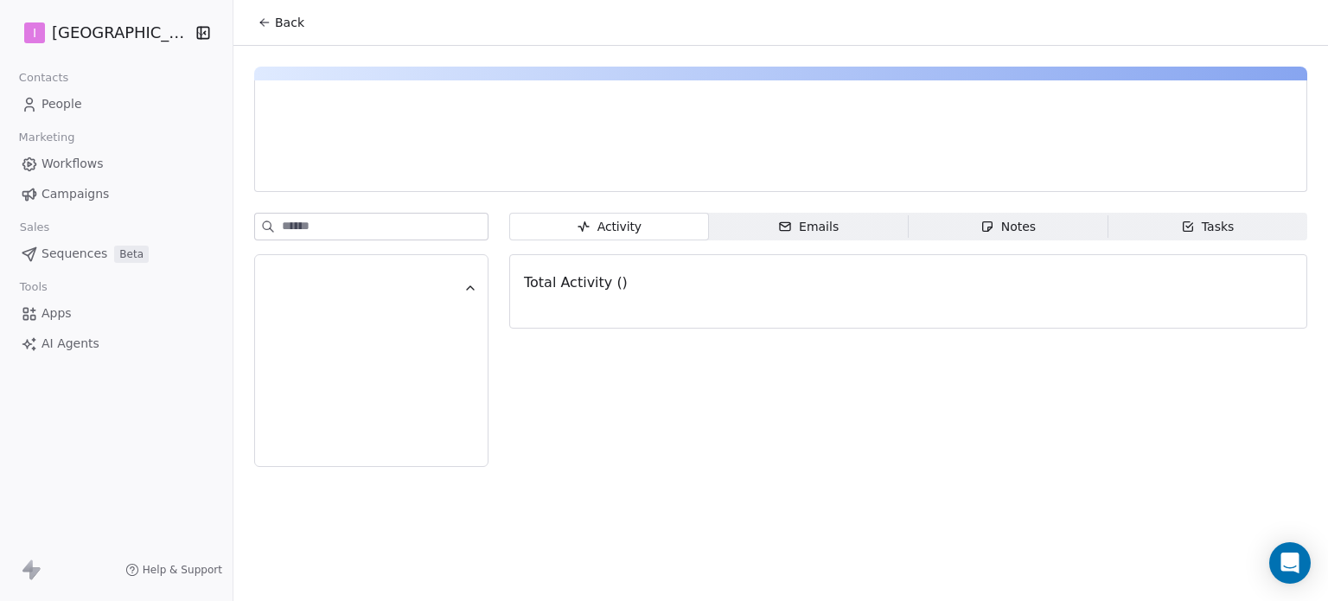
click at [263, 20] on icon at bounding box center [261, 20] width 3 height 3
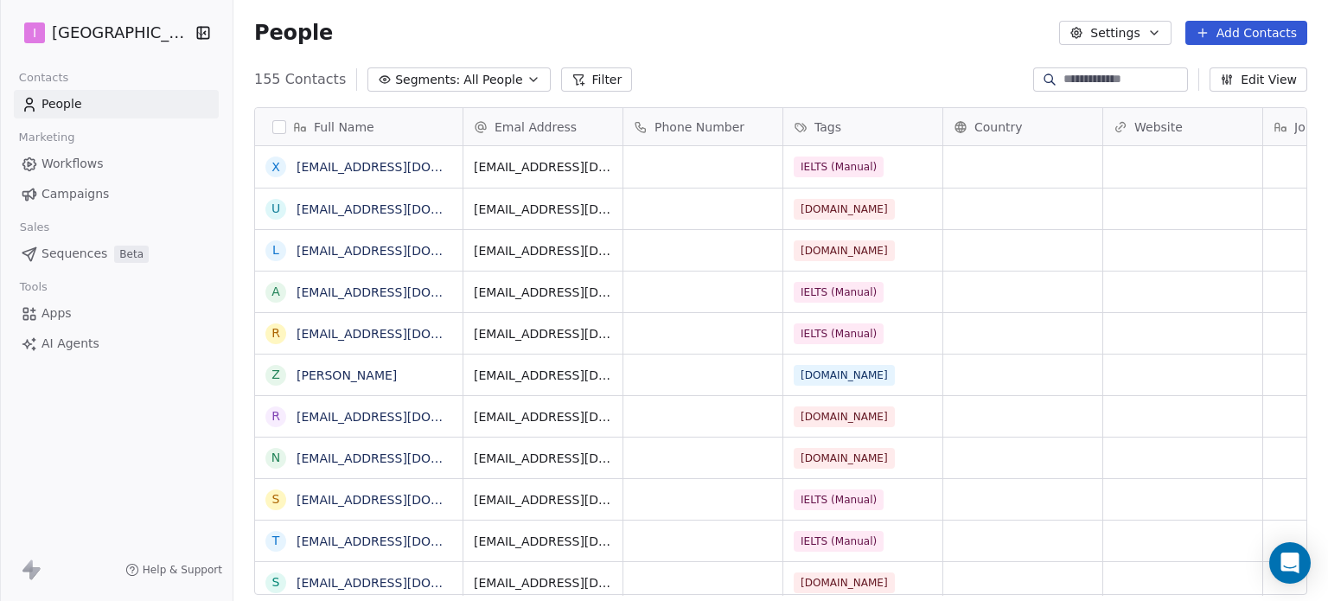
scroll to position [515, 1080]
click at [77, 315] on link "Apps" at bounding box center [116, 313] width 205 height 29
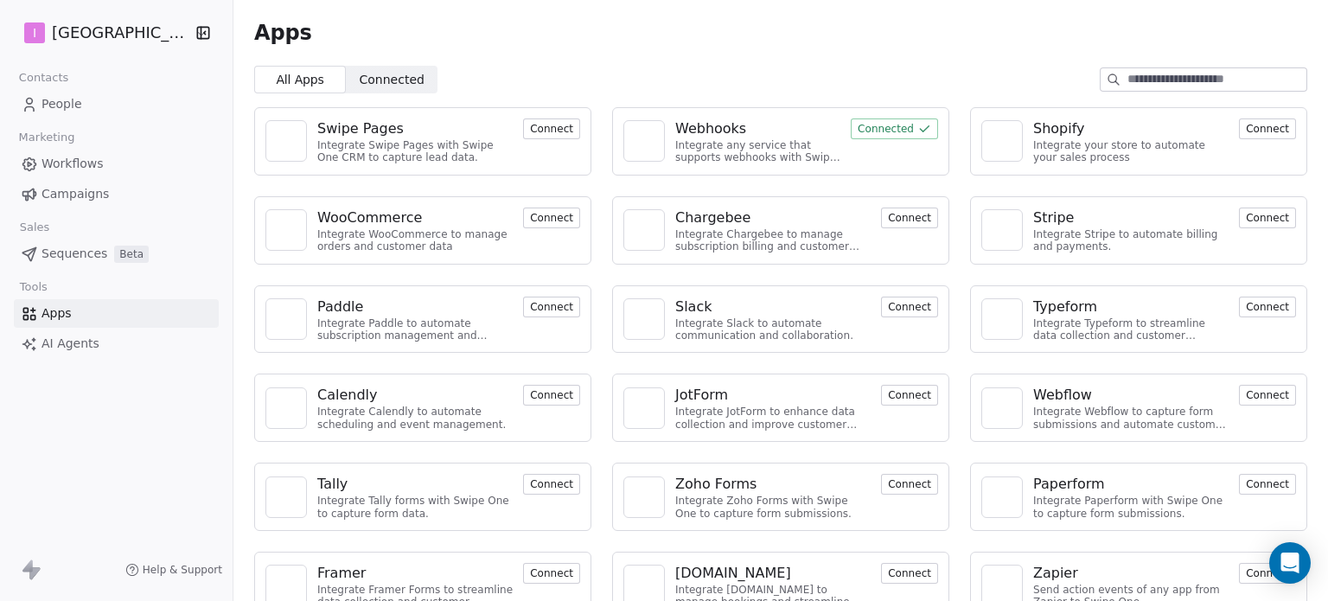
click at [792, 140] on div "Integrate any service that supports webhooks with Swipe One to capture and auto…" at bounding box center [757, 151] width 165 height 25
click at [861, 129] on button "Connected" at bounding box center [894, 128] width 87 height 21
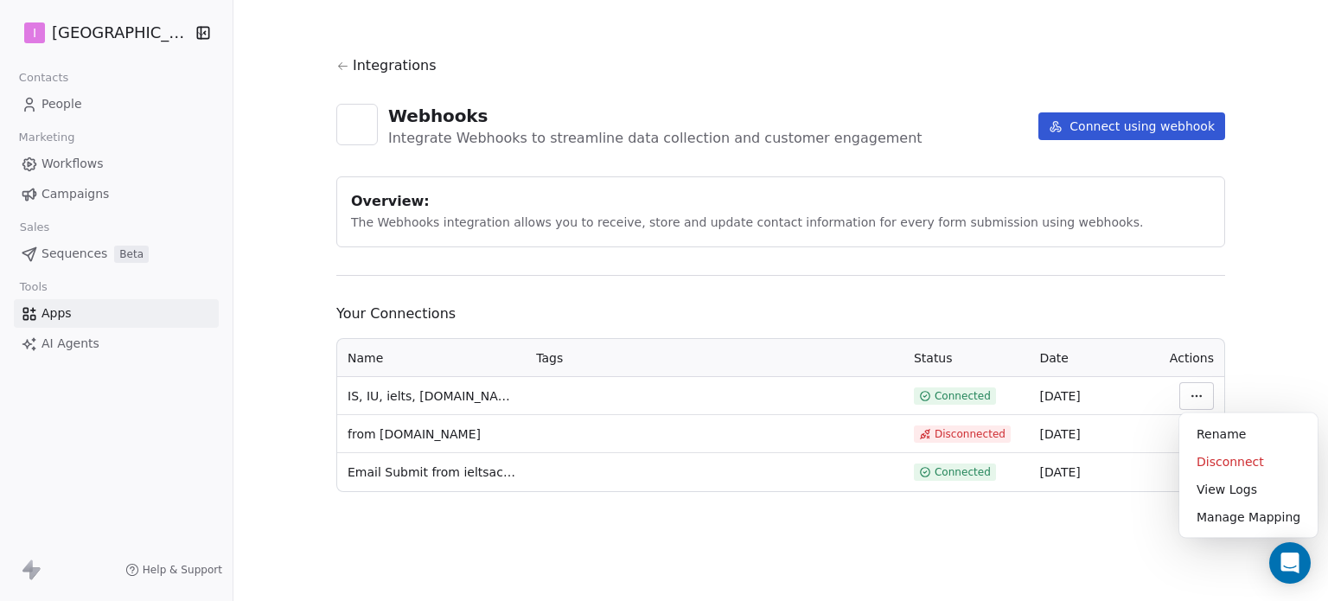
click at [1196, 397] on html "I IELTS University Contacts People Marketing Workflows Campaigns Sales Sequence…" at bounding box center [664, 300] width 1328 height 601
click at [1256, 491] on div "View Logs" at bounding box center [1248, 489] width 124 height 28
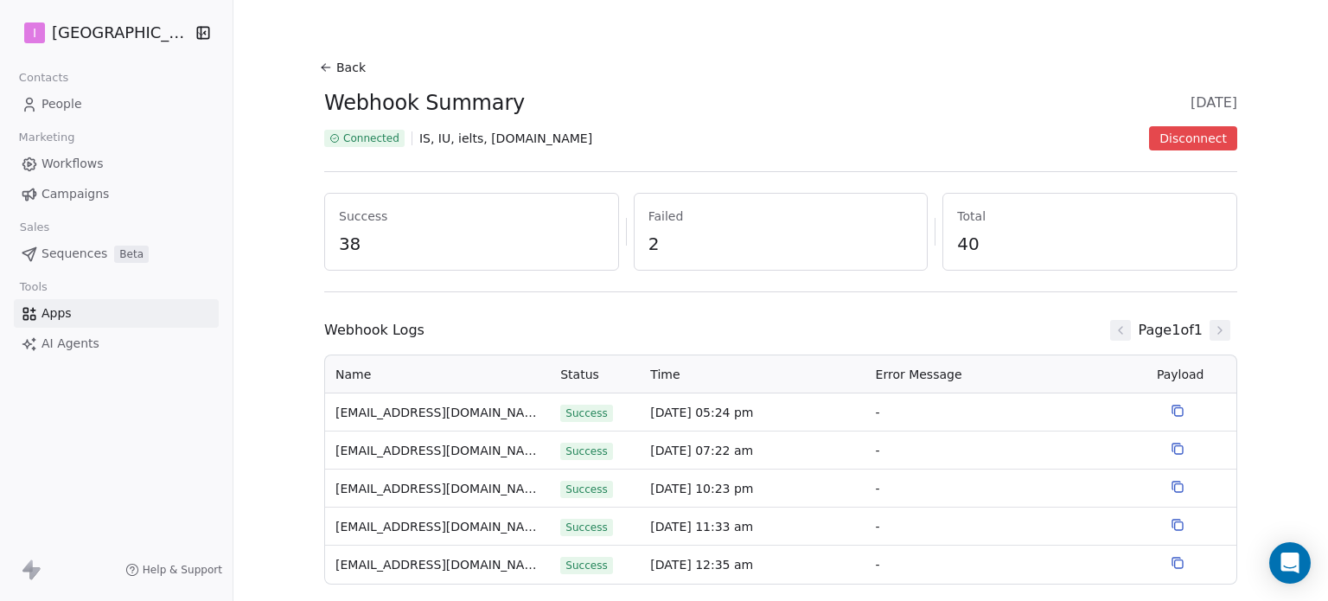
click at [1171, 413] on icon at bounding box center [1177, 411] width 14 height 14
click at [484, 414] on span "[EMAIL_ADDRESS][DOMAIN_NAME]" at bounding box center [437, 413] width 204 height 18
click at [488, 414] on span "[EMAIL_ADDRESS][DOMAIN_NAME]" at bounding box center [437, 413] width 204 height 18
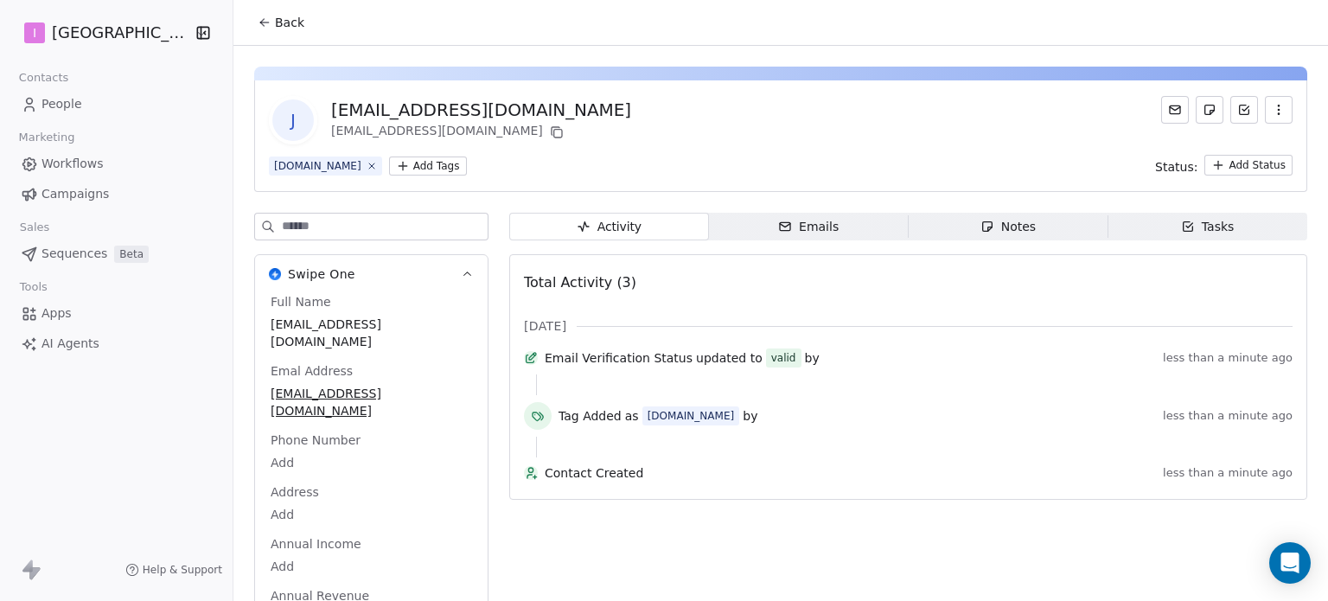
click at [92, 167] on span "Workflows" at bounding box center [72, 164] width 62 height 18
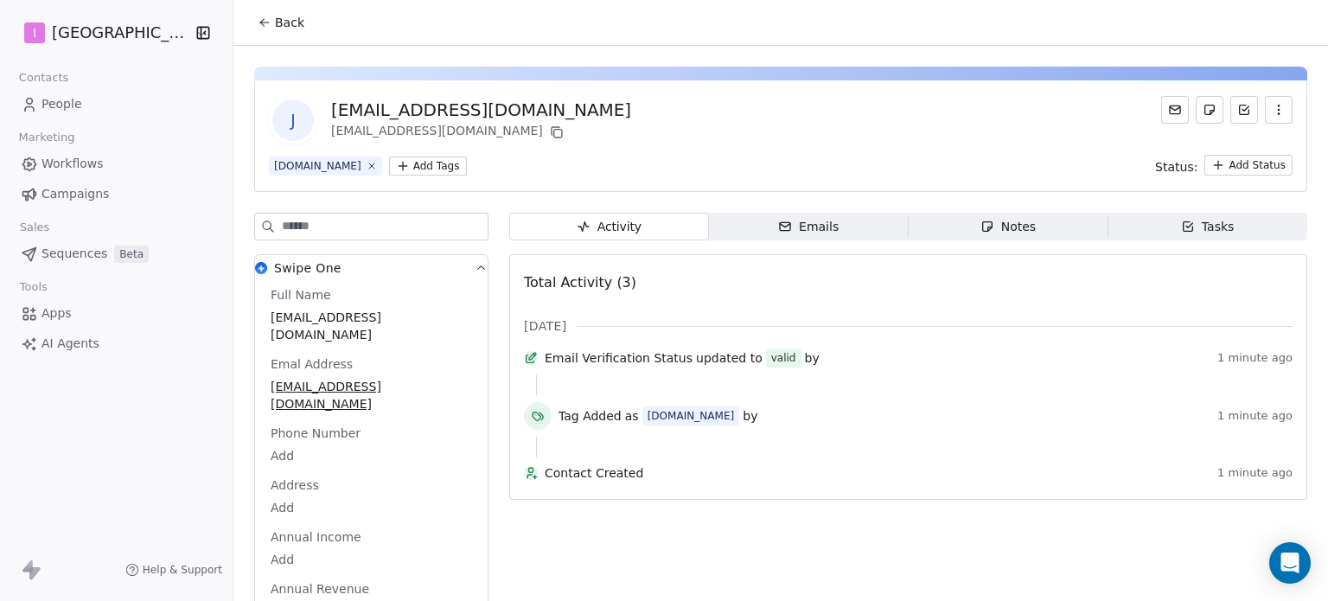
click at [821, 220] on div "Emails" at bounding box center [808, 227] width 61 height 18
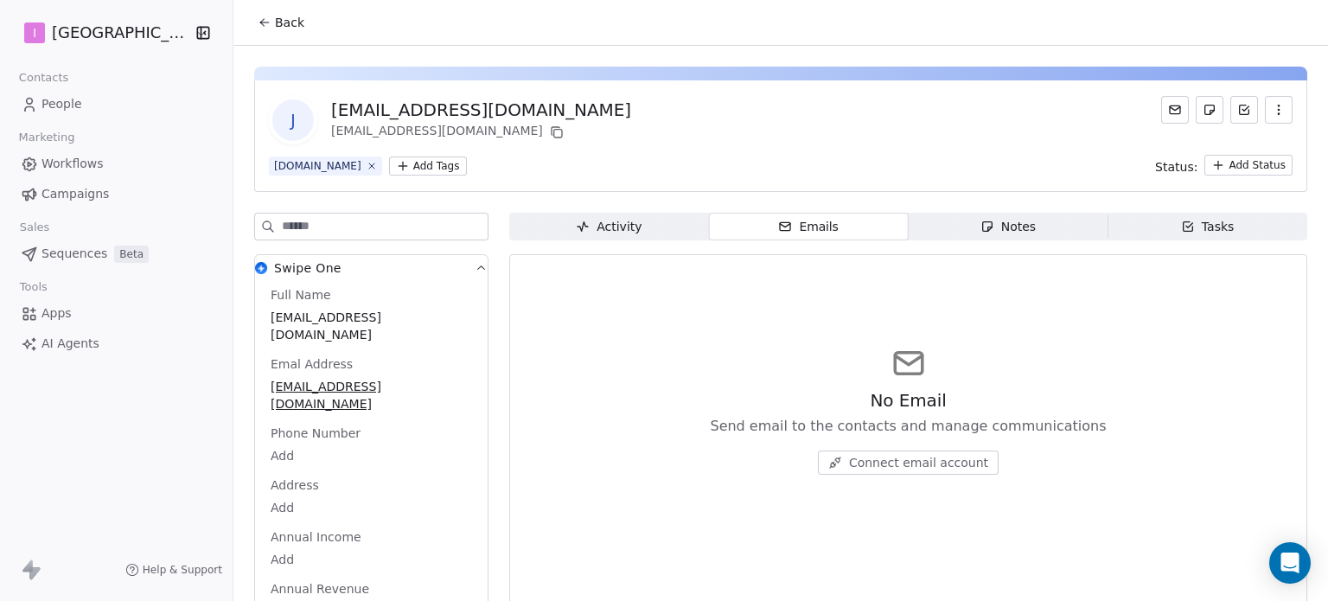
click at [106, 169] on link "Workflows" at bounding box center [116, 164] width 205 height 29
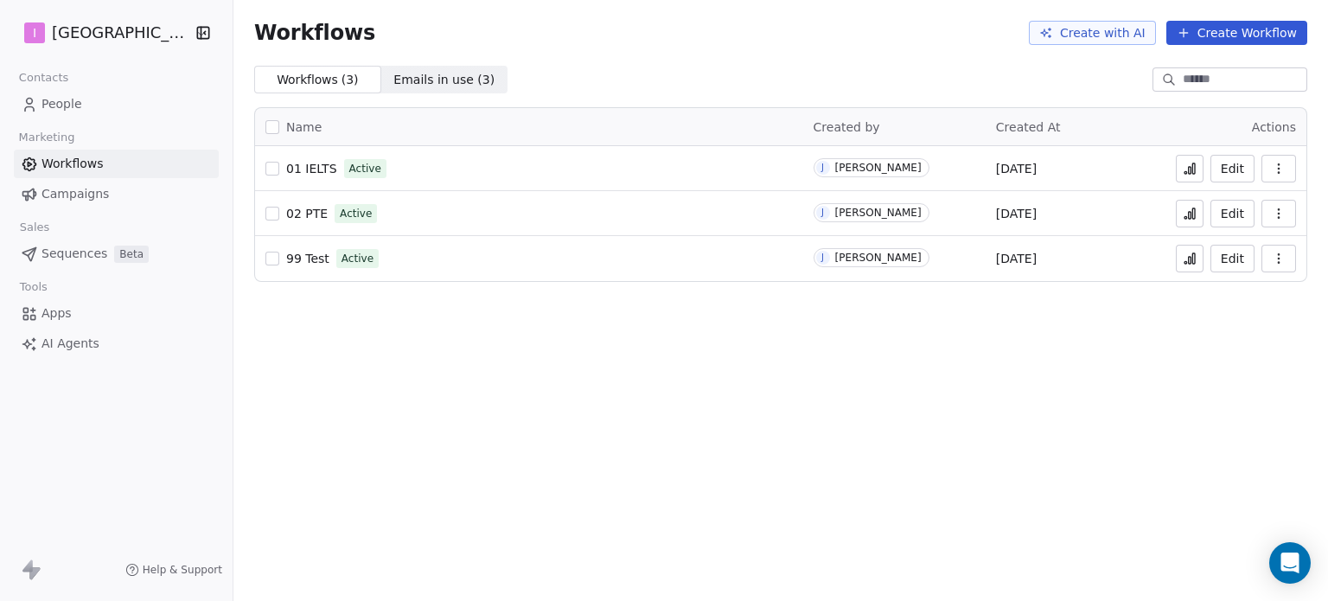
click at [306, 167] on span "01 IELTS" at bounding box center [311, 169] width 51 height 14
click at [1278, 170] on icon "button" at bounding box center [1278, 169] width 14 height 14
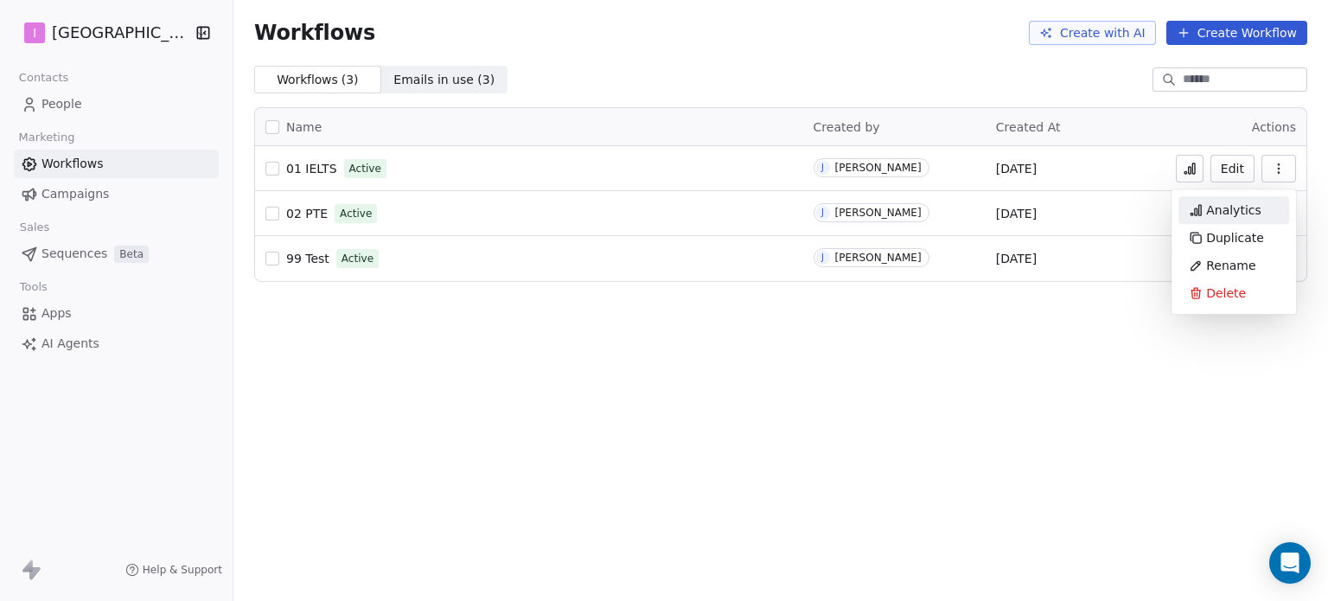
click at [1252, 207] on span "Analytics" at bounding box center [1233, 209] width 55 height 17
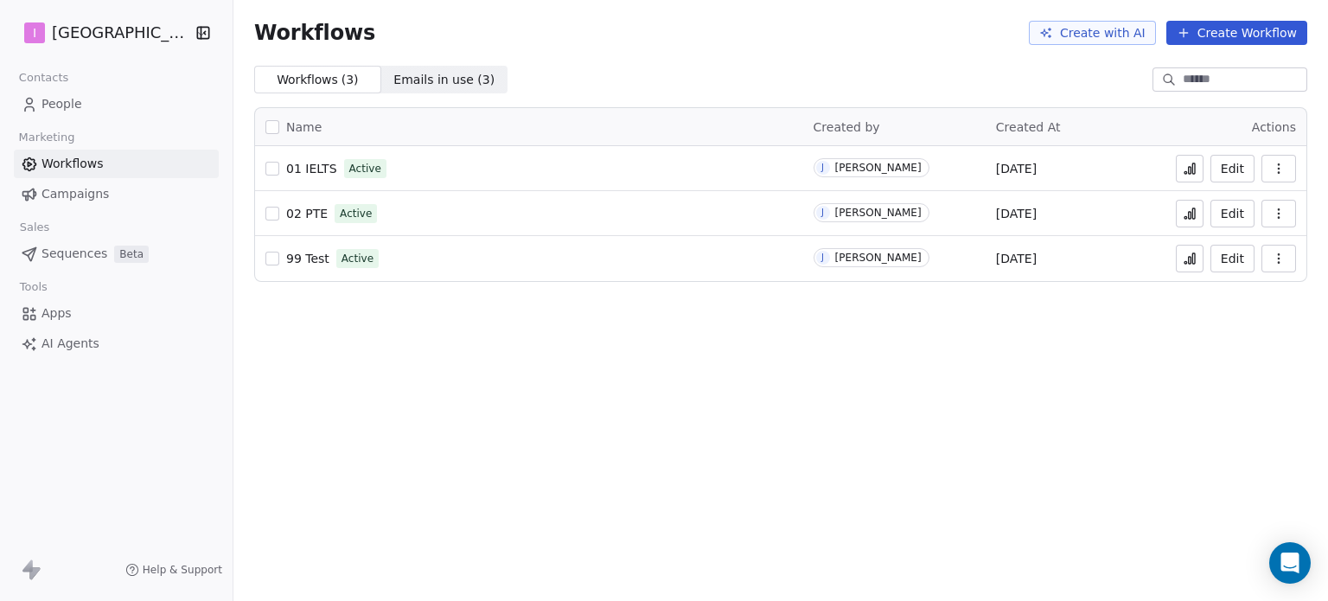
click at [424, 168] on div "01 IELTS Active" at bounding box center [528, 168] width 527 height 24
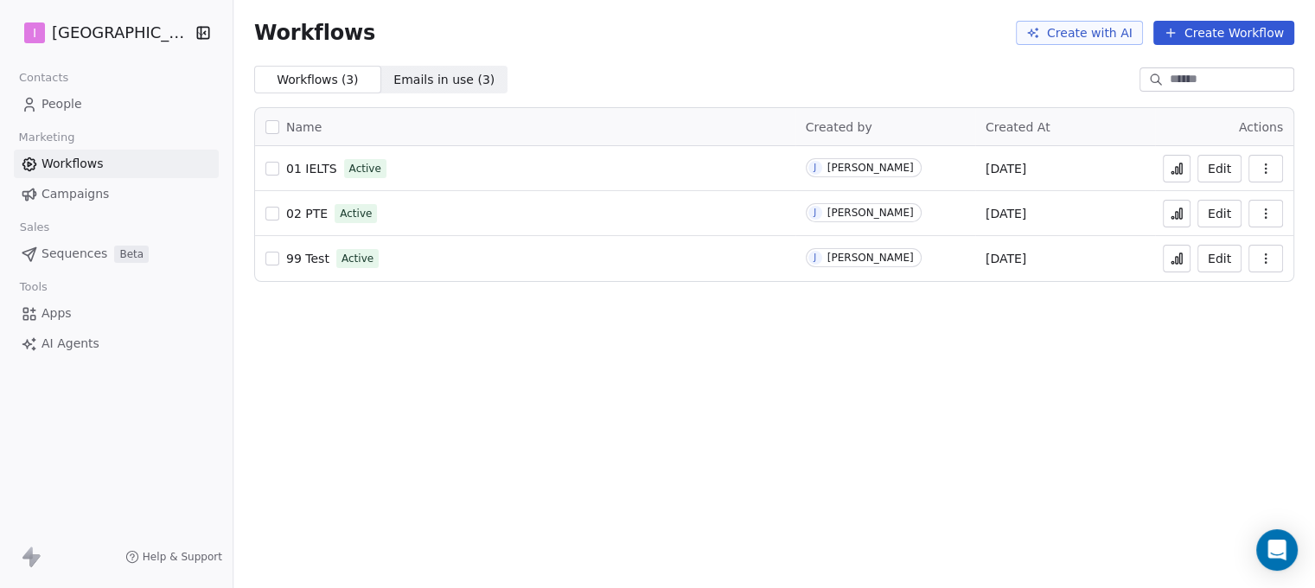
click at [301, 162] on span "01 IELTS" at bounding box center [311, 169] width 51 height 14
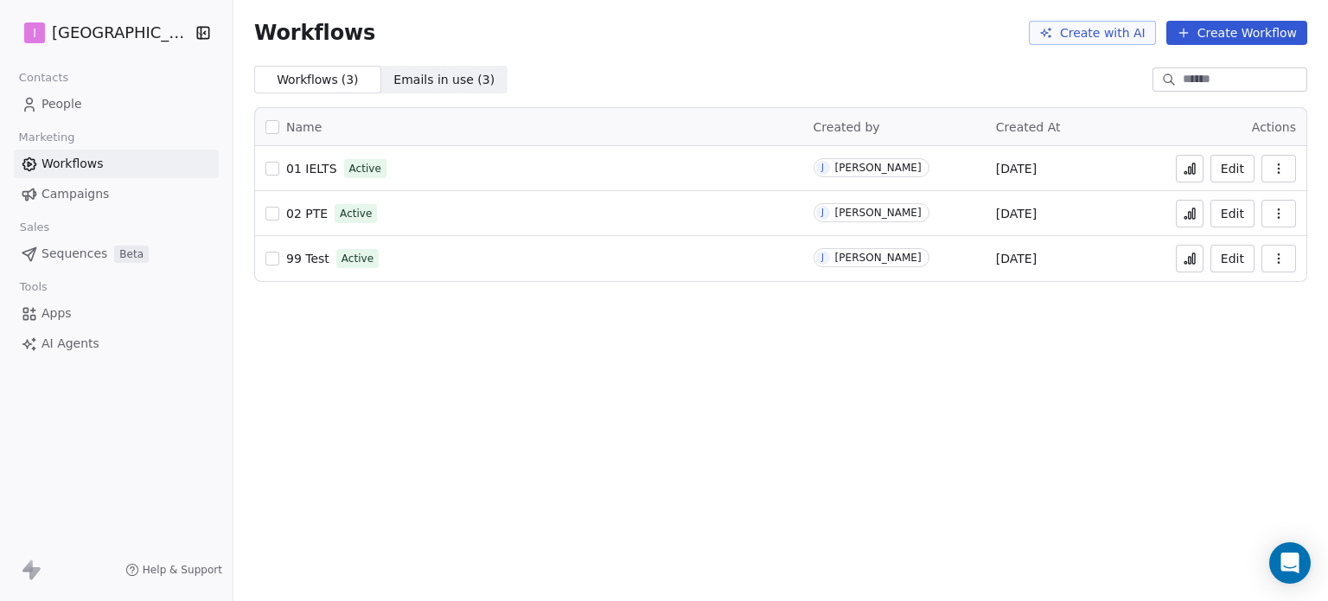
click at [1277, 162] on icon "button" at bounding box center [1278, 169] width 14 height 14
click at [1066, 410] on div "Workflows Create with AI Create Workflow Workflows ( 3 ) Workflows ( 3 ) Emails…" at bounding box center [780, 300] width 1094 height 601
click at [318, 163] on span "01 IELTS" at bounding box center [311, 169] width 51 height 14
click at [1273, 167] on icon "button" at bounding box center [1278, 169] width 14 height 14
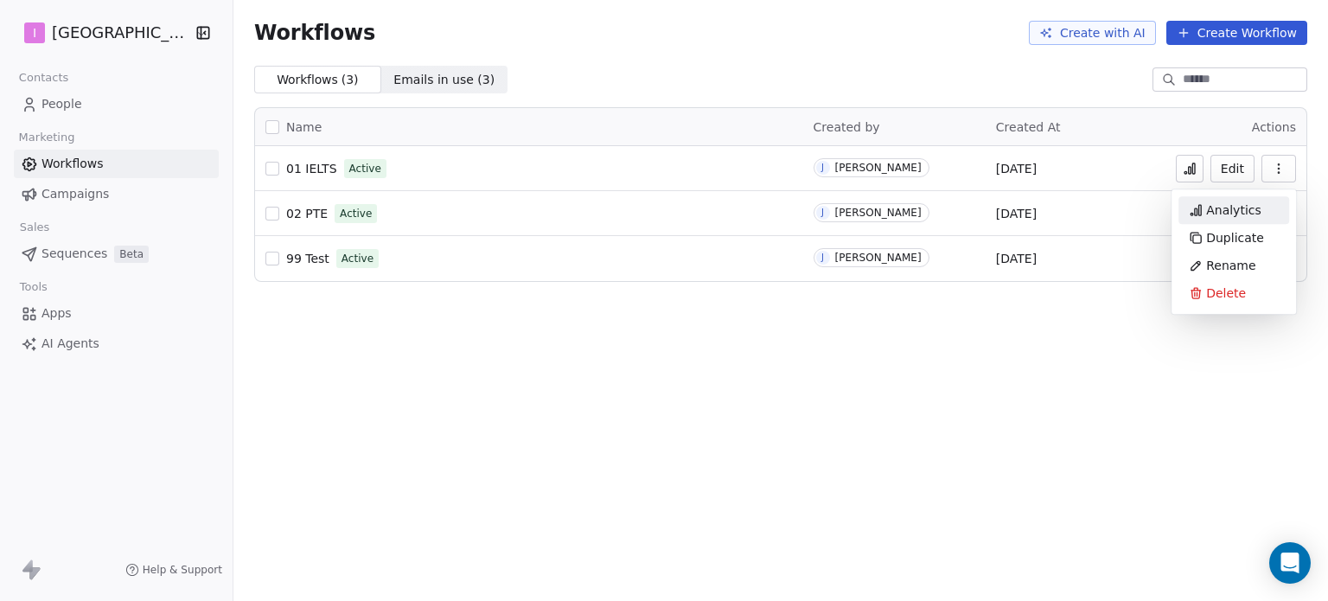
click at [1245, 213] on span "Analytics" at bounding box center [1233, 209] width 55 height 17
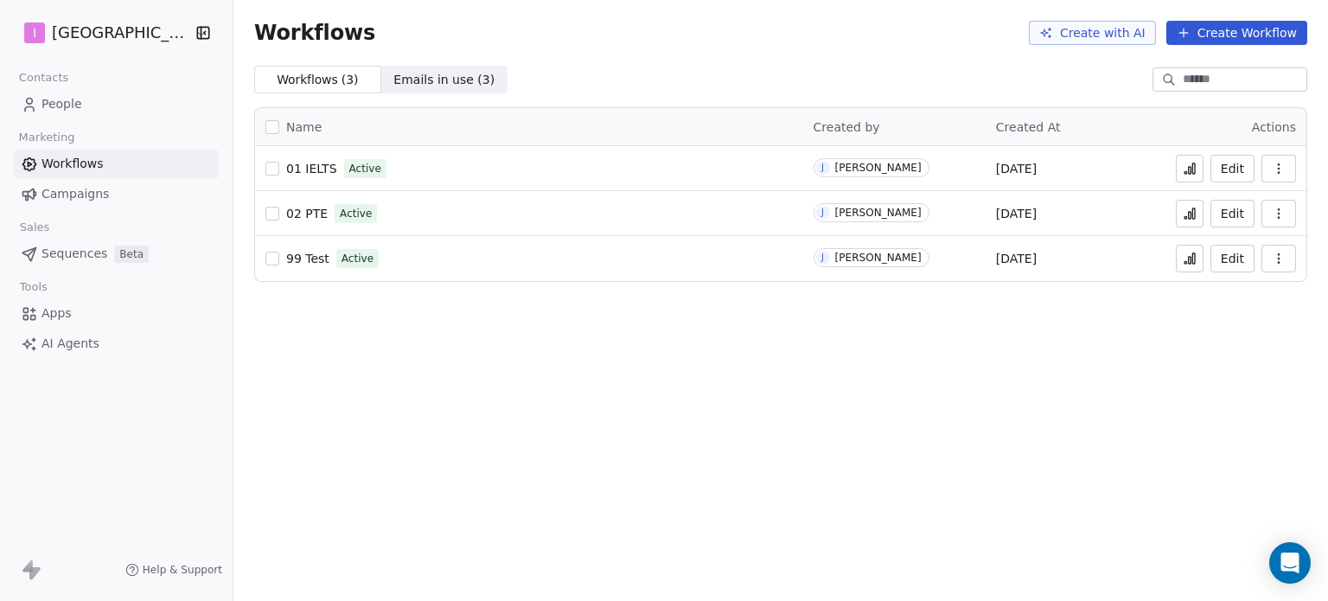
click at [75, 110] on span "People" at bounding box center [61, 104] width 41 height 18
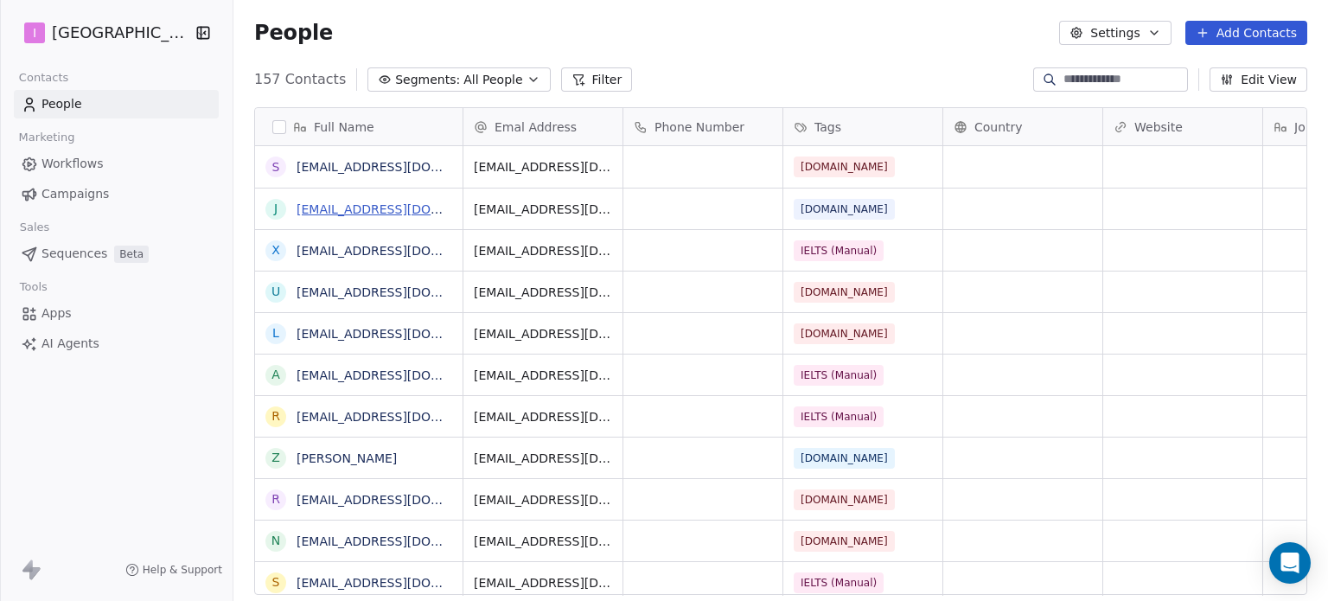
scroll to position [515, 1080]
click at [269, 163] on button "grid" at bounding box center [273, 167] width 14 height 14
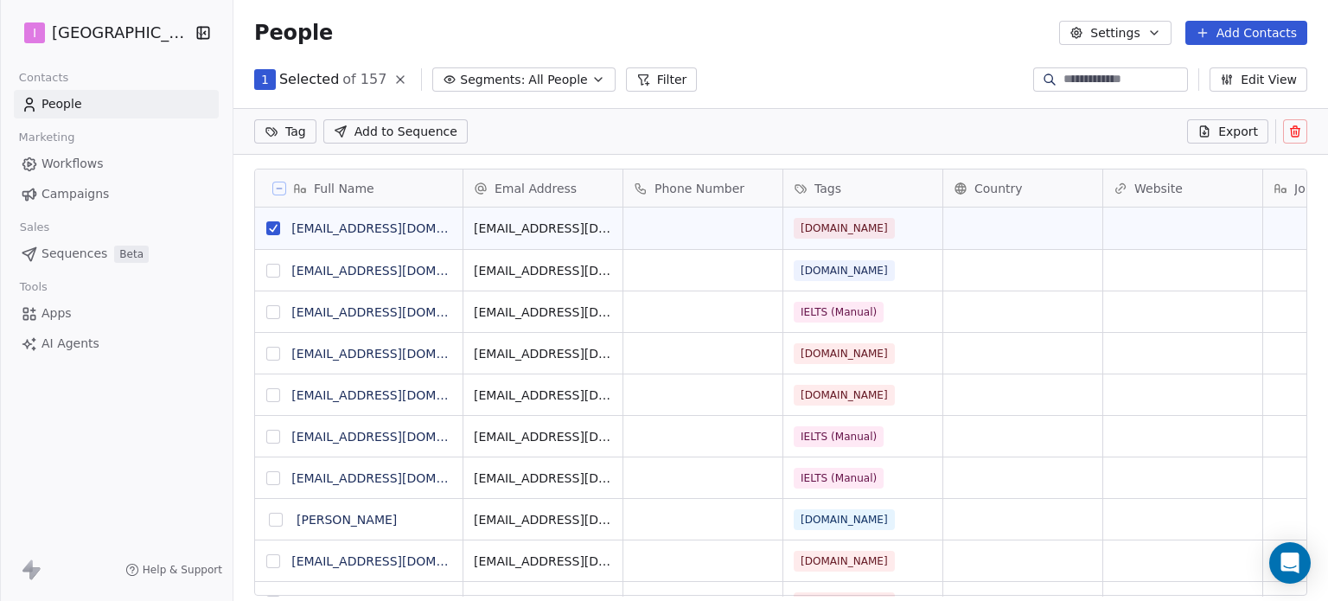
scroll to position [14, 14]
click at [270, 264] on button "grid" at bounding box center [273, 271] width 14 height 14
click at [1298, 129] on icon at bounding box center [1294, 133] width 8 height 8
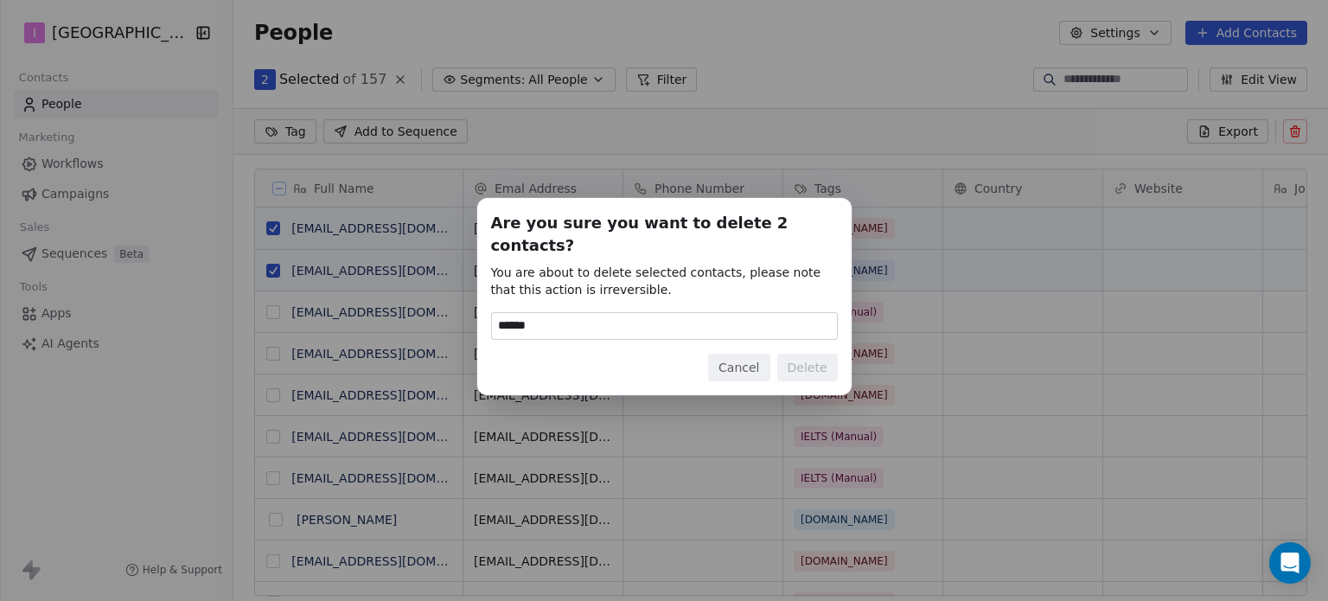
type input "******"
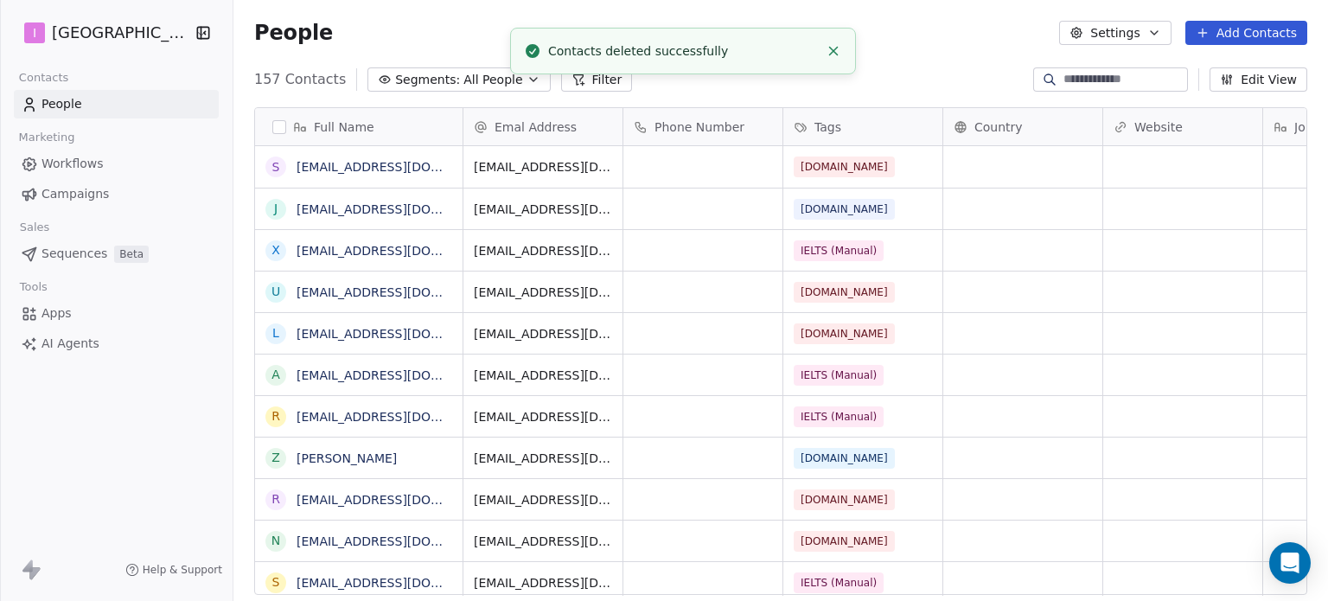
scroll to position [515, 1080]
